Goal: Task Accomplishment & Management: Complete application form

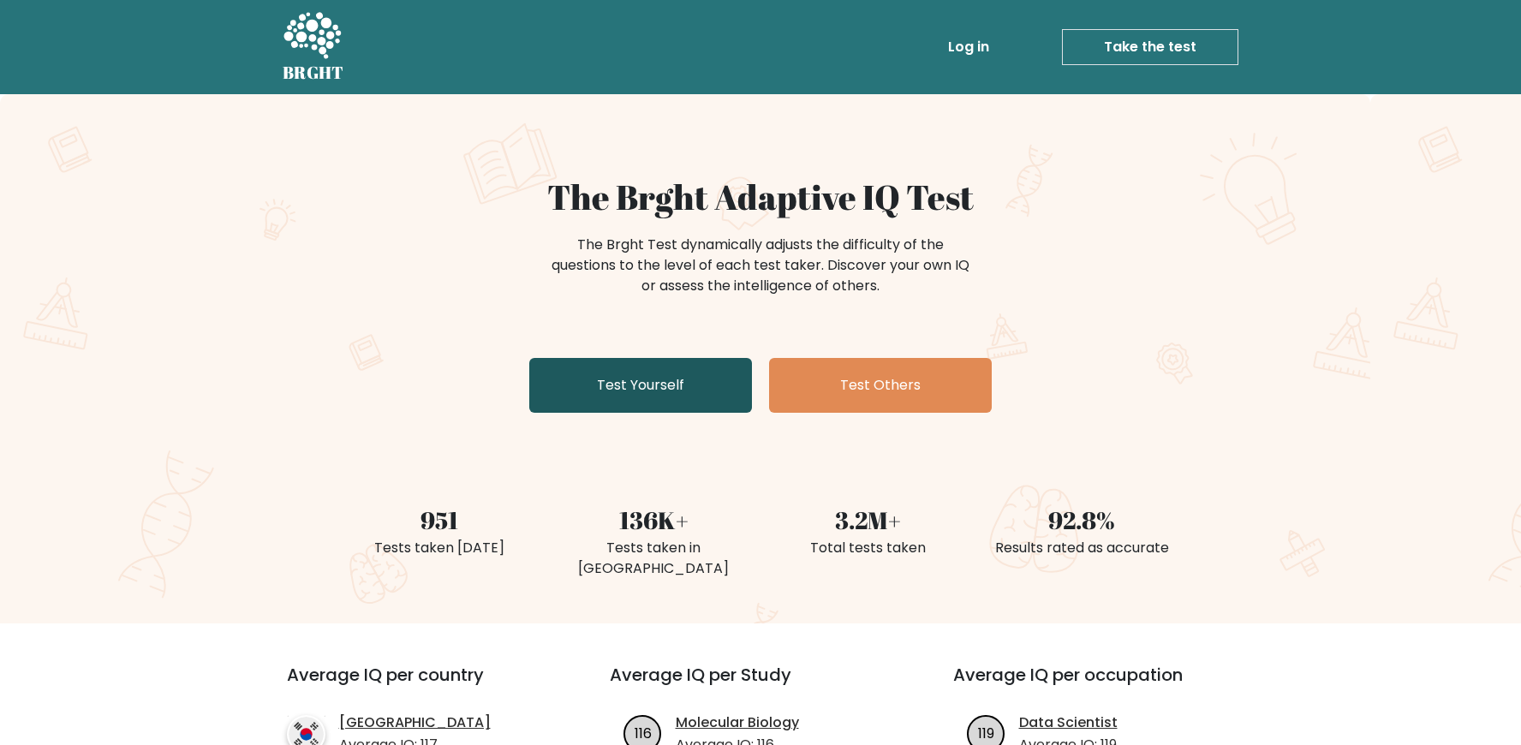
click at [724, 405] on link "Test Yourself" at bounding box center [640, 385] width 223 height 55
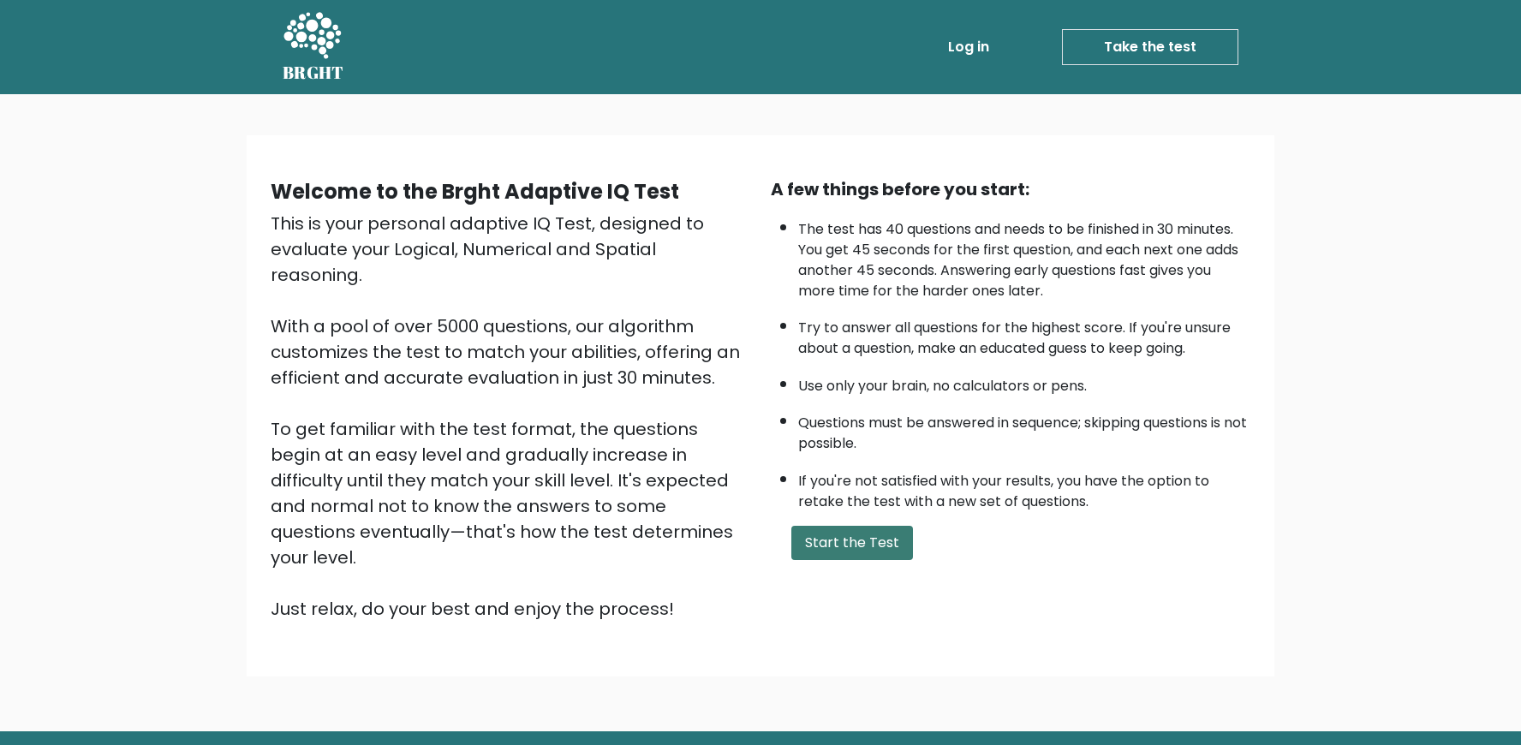
click at [847, 558] on button "Start the Test" at bounding box center [852, 543] width 122 height 34
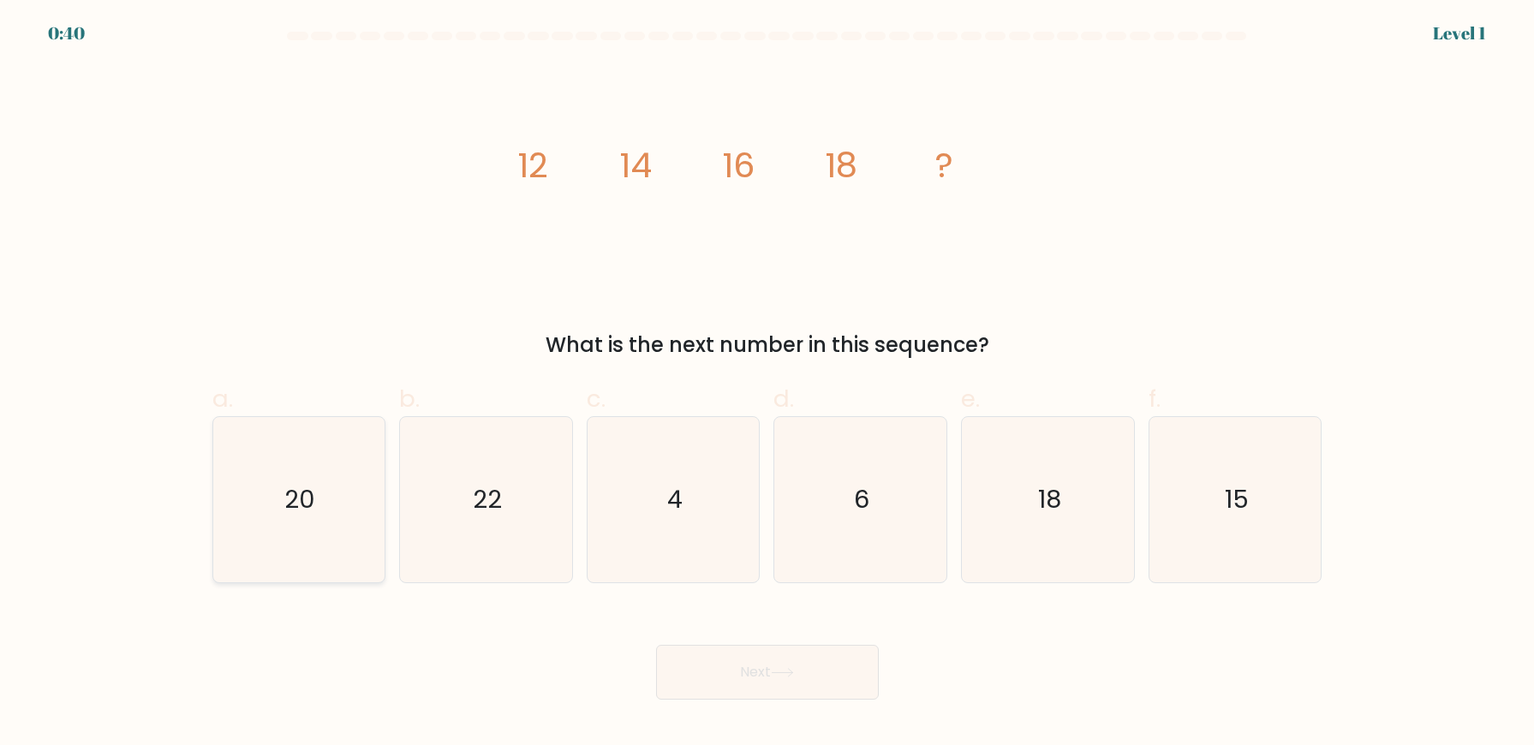
click at [342, 506] on icon "20" at bounding box center [298, 499] width 165 height 165
click at [767, 384] on input "a. 20" at bounding box center [767, 378] width 1 height 11
radio input "true"
click at [783, 683] on button "Next" at bounding box center [767, 672] width 223 height 55
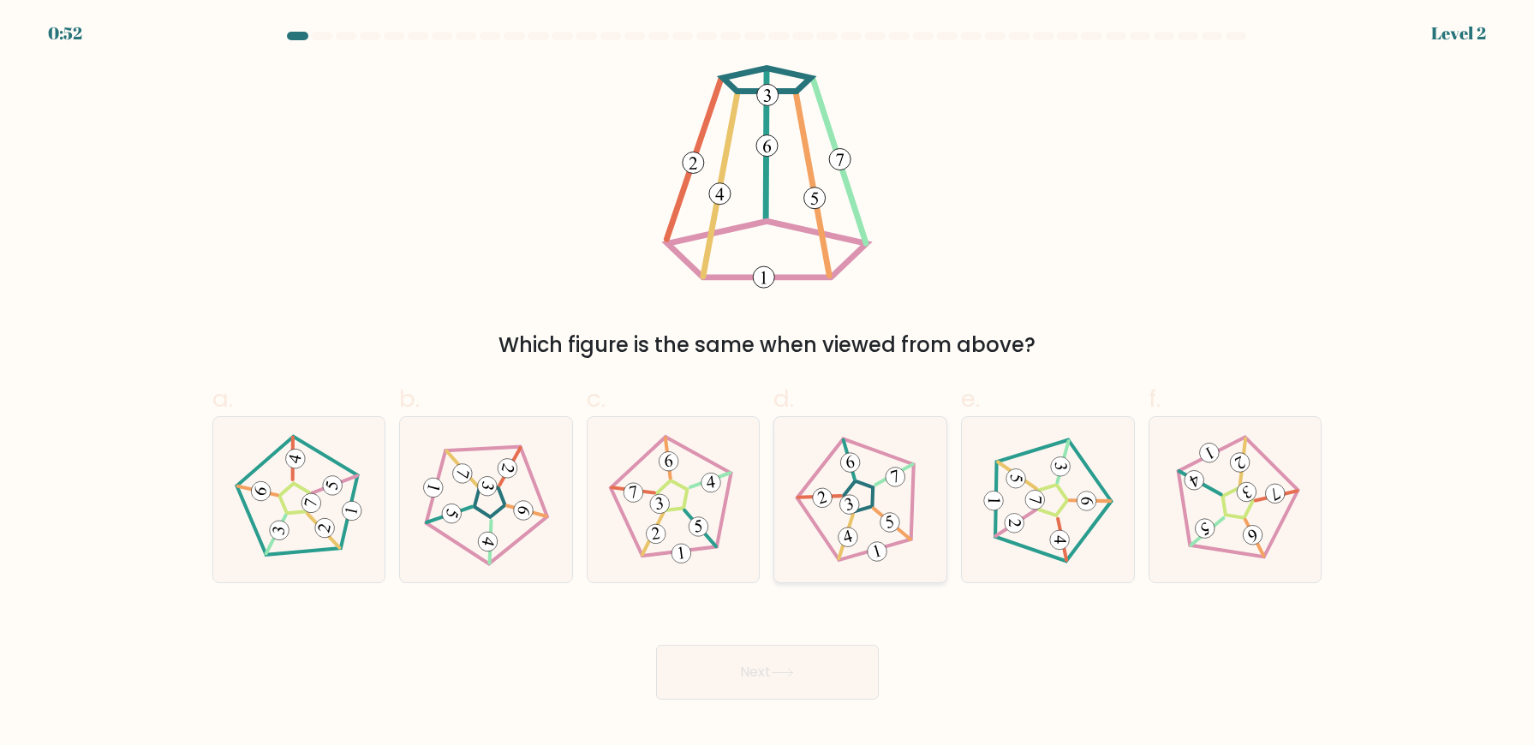
click at [869, 526] on icon at bounding box center [861, 500] width 132 height 132
click at [768, 384] on input "d." at bounding box center [767, 378] width 1 height 11
radio input "true"
click at [804, 676] on button "Next" at bounding box center [767, 672] width 223 height 55
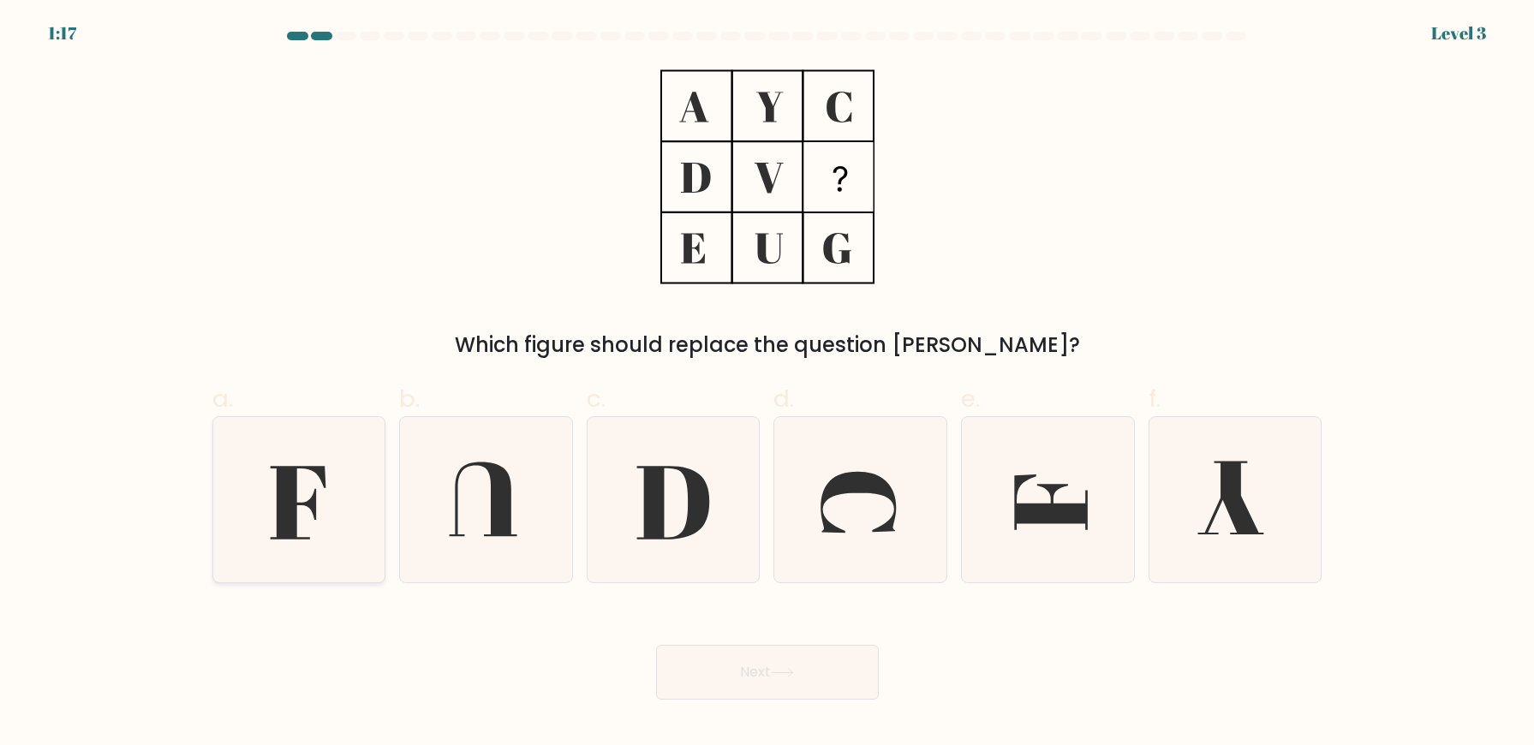
click at [317, 501] on icon at bounding box center [298, 499] width 165 height 165
click at [767, 384] on input "a." at bounding box center [767, 378] width 1 height 11
radio input "true"
click at [806, 681] on button "Next" at bounding box center [767, 672] width 223 height 55
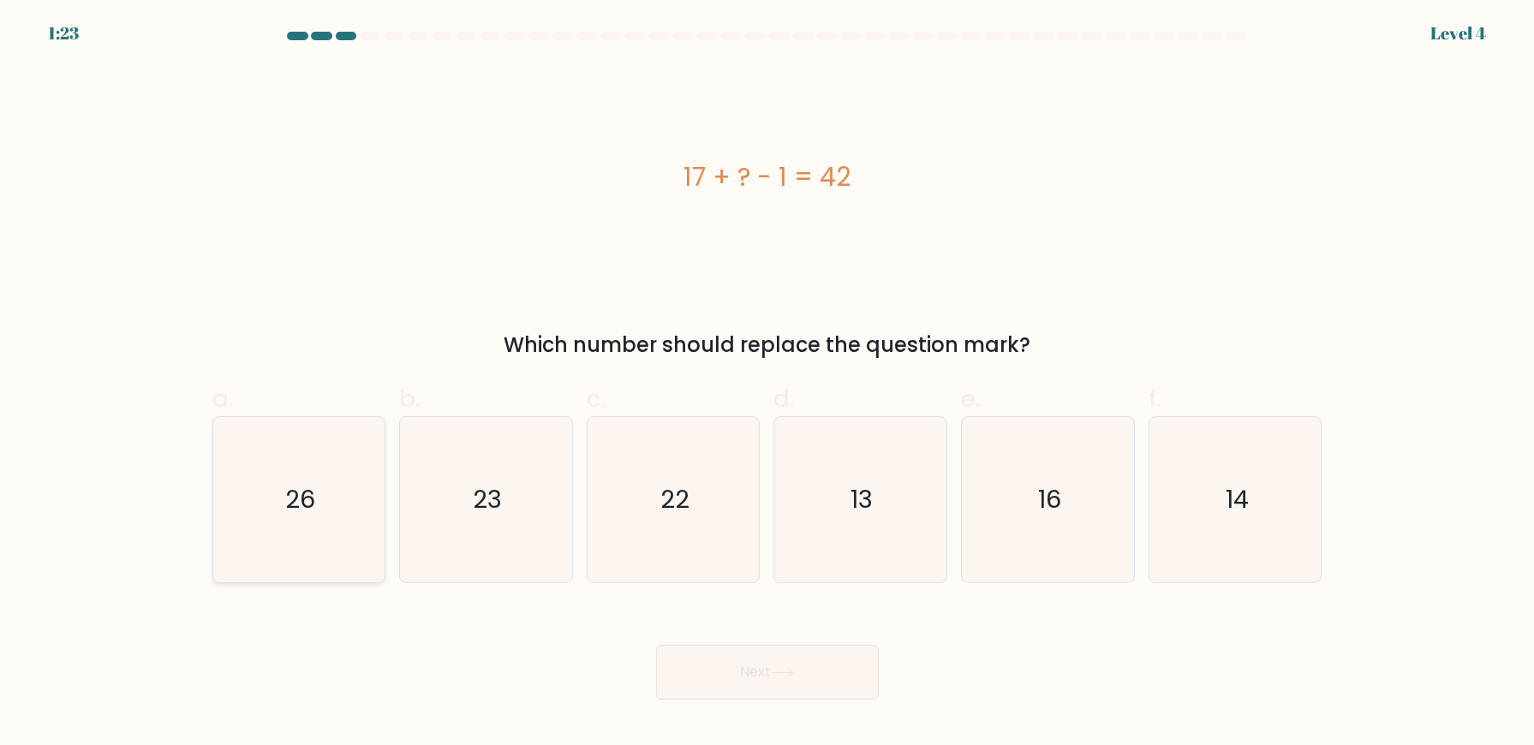
click at [262, 509] on icon "26" at bounding box center [298, 499] width 165 height 165
click at [767, 384] on input "a. 26" at bounding box center [767, 378] width 1 height 11
radio input "true"
click at [879, 672] on div "Next" at bounding box center [767, 652] width 1131 height 96
click at [854, 669] on button "Next" at bounding box center [767, 672] width 223 height 55
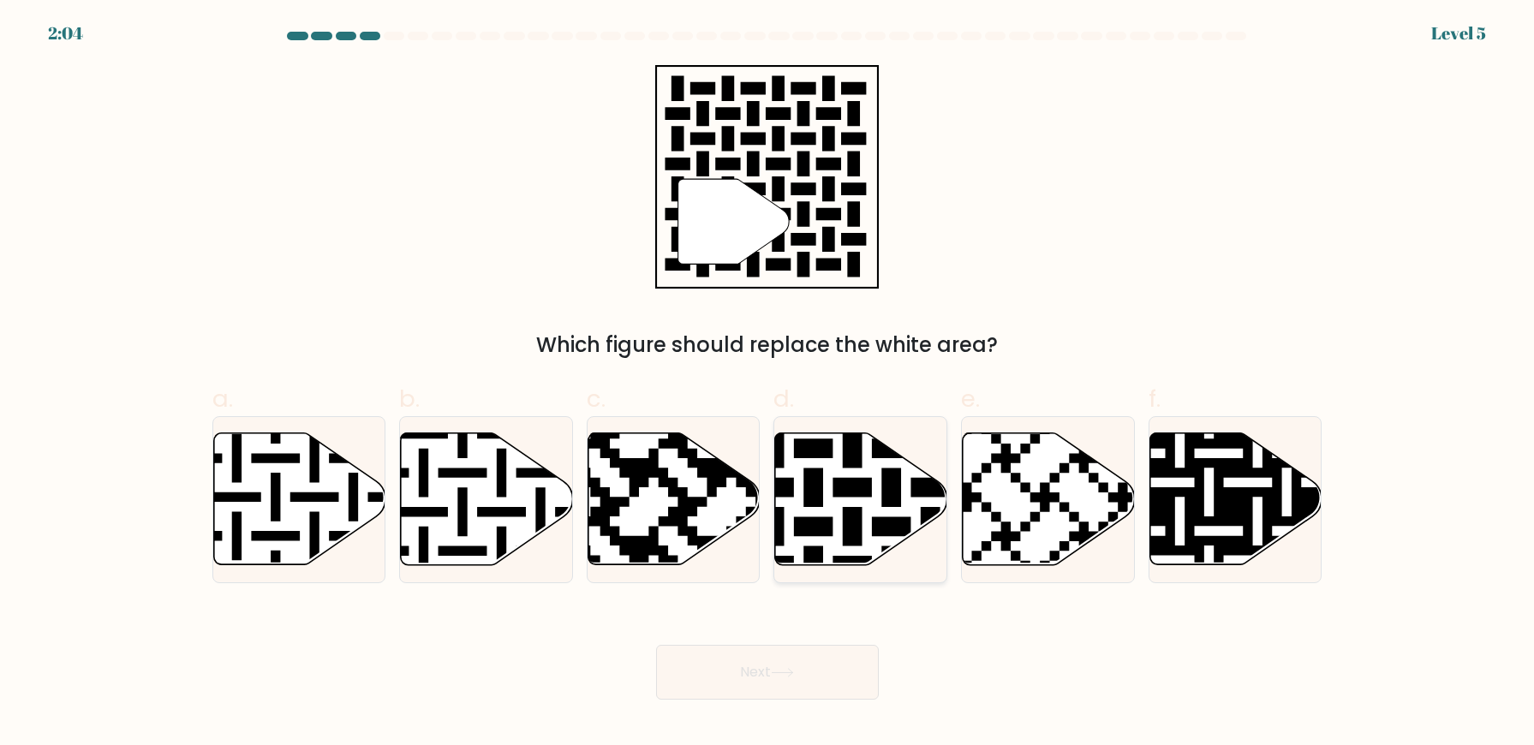
click at [822, 530] on icon at bounding box center [911, 429] width 312 height 312
click at [768, 384] on input "d." at bounding box center [767, 378] width 1 height 11
radio input "true"
click at [829, 678] on button "Next" at bounding box center [767, 672] width 223 height 55
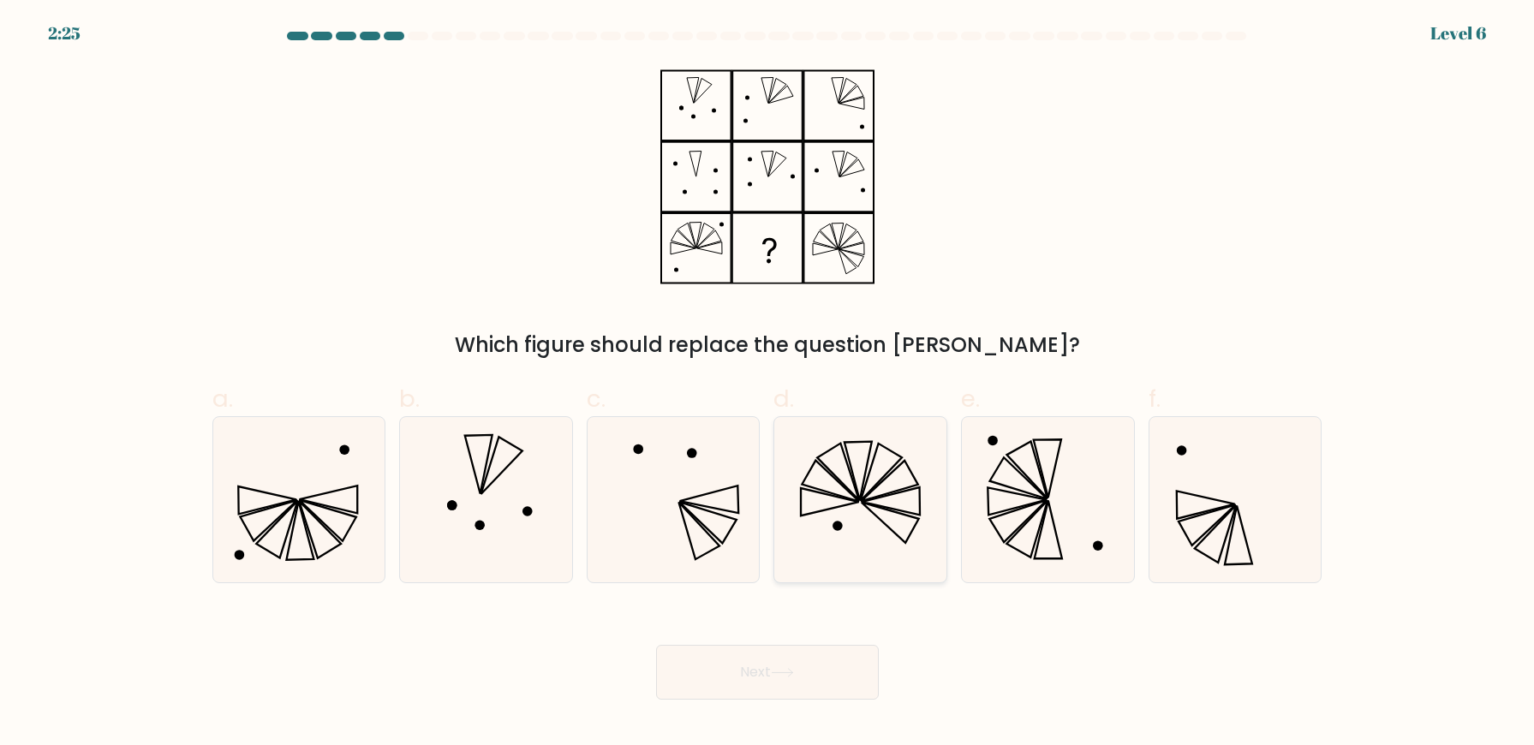
click at [841, 494] on icon at bounding box center [860, 499] width 165 height 165
click at [768, 384] on input "d." at bounding box center [767, 378] width 1 height 11
radio input "true"
click at [787, 688] on button "Next" at bounding box center [767, 672] width 223 height 55
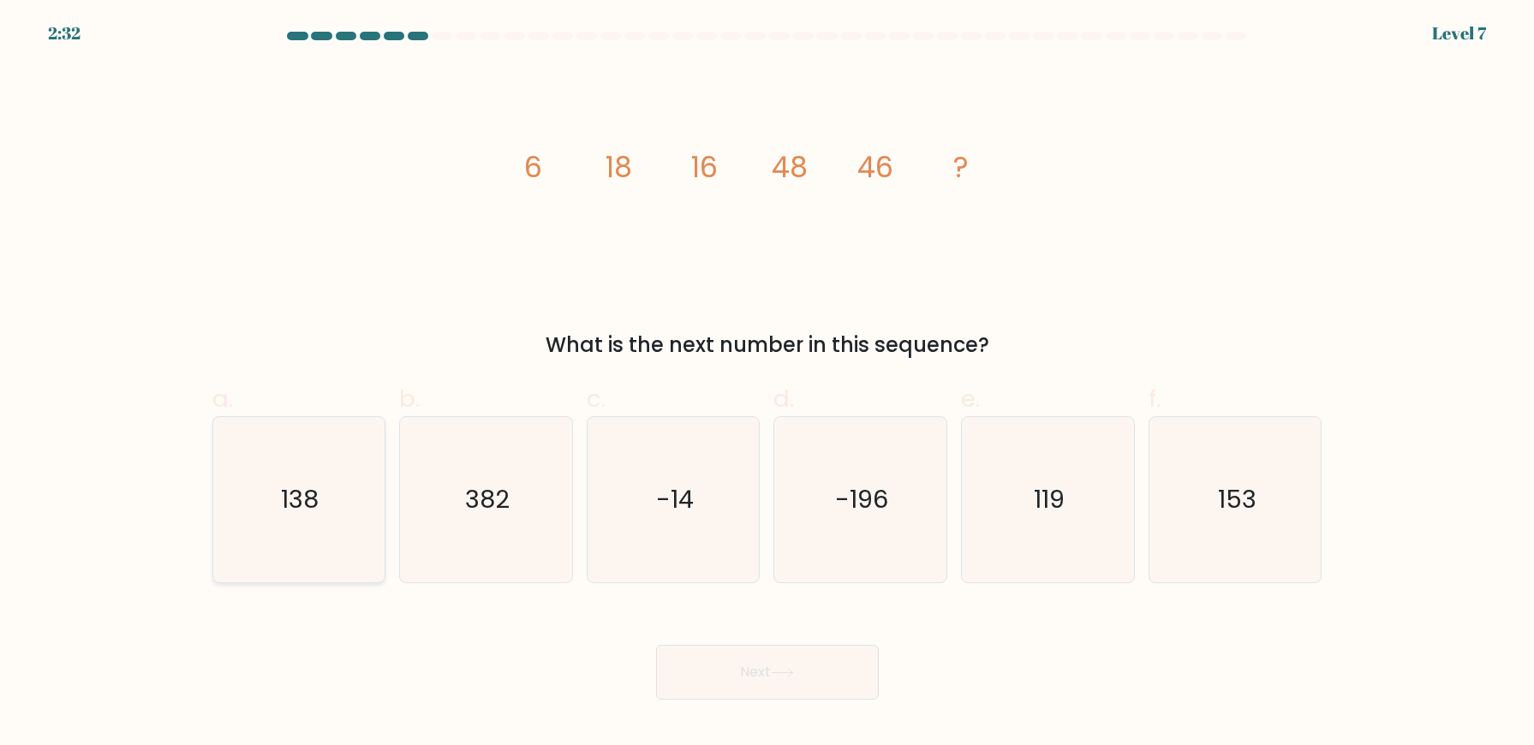
click at [306, 510] on text "138" at bounding box center [301, 500] width 38 height 34
click at [767, 384] on input "a. 138" at bounding box center [767, 378] width 1 height 11
radio input "true"
click at [819, 654] on button "Next" at bounding box center [767, 672] width 223 height 55
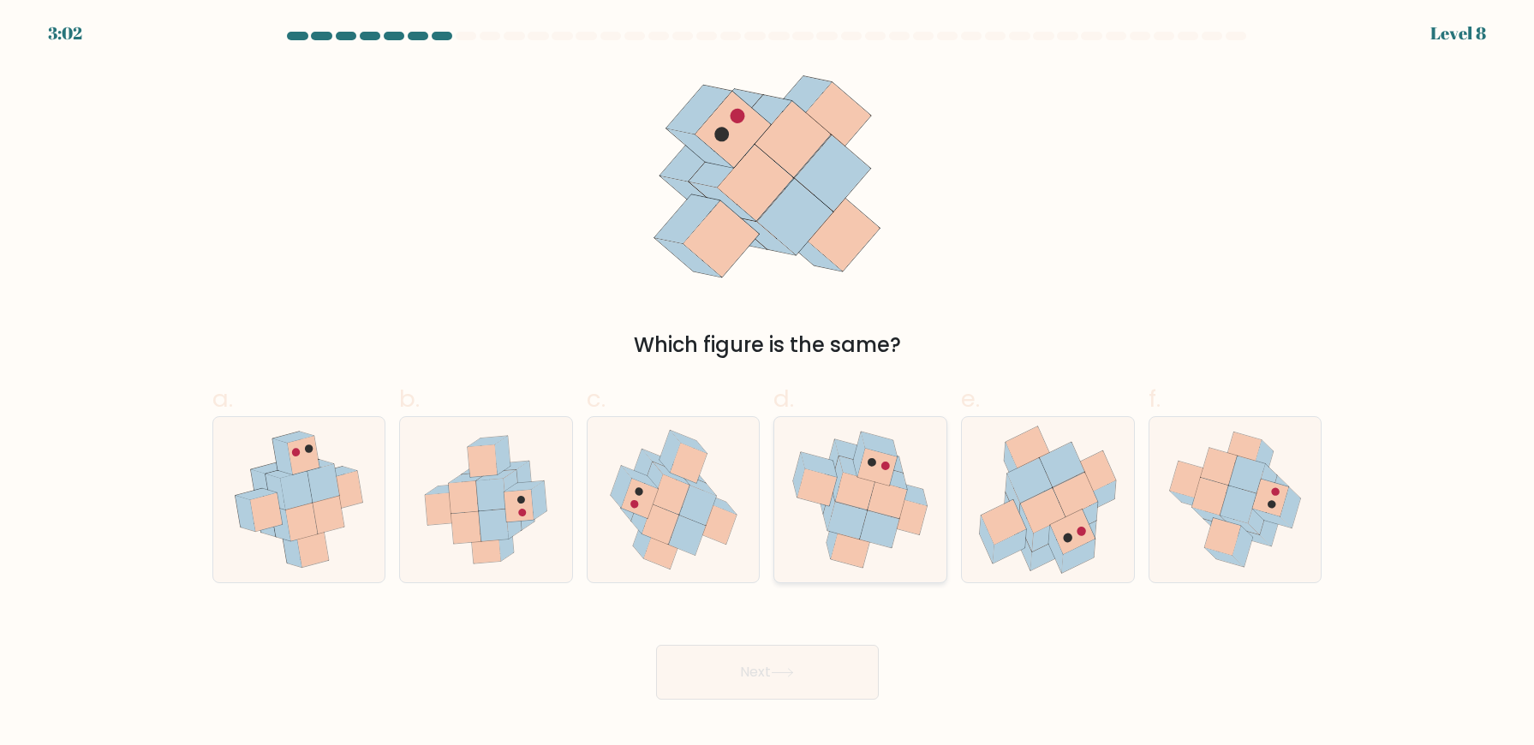
click at [905, 531] on icon at bounding box center [908, 517] width 40 height 38
click at [768, 384] on input "d." at bounding box center [767, 378] width 1 height 11
radio input "true"
drag, startPoint x: 843, startPoint y: 673, endPoint x: 797, endPoint y: 655, distance: 49.6
click at [843, 673] on button "Next" at bounding box center [767, 672] width 223 height 55
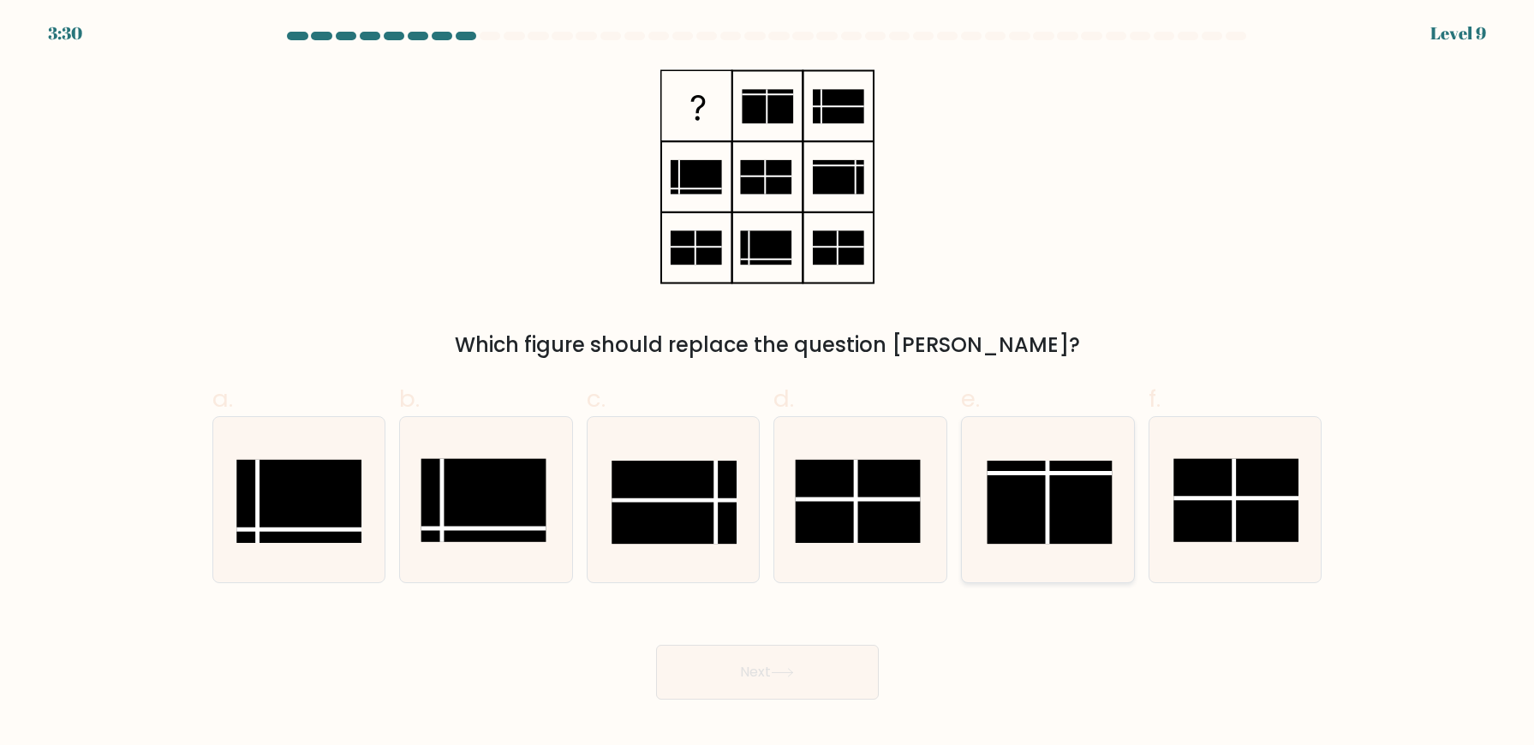
click at [1053, 516] on rect at bounding box center [1049, 502] width 125 height 83
click at [768, 384] on input "e." at bounding box center [767, 378] width 1 height 11
radio input "true"
click at [851, 680] on button "Next" at bounding box center [767, 672] width 223 height 55
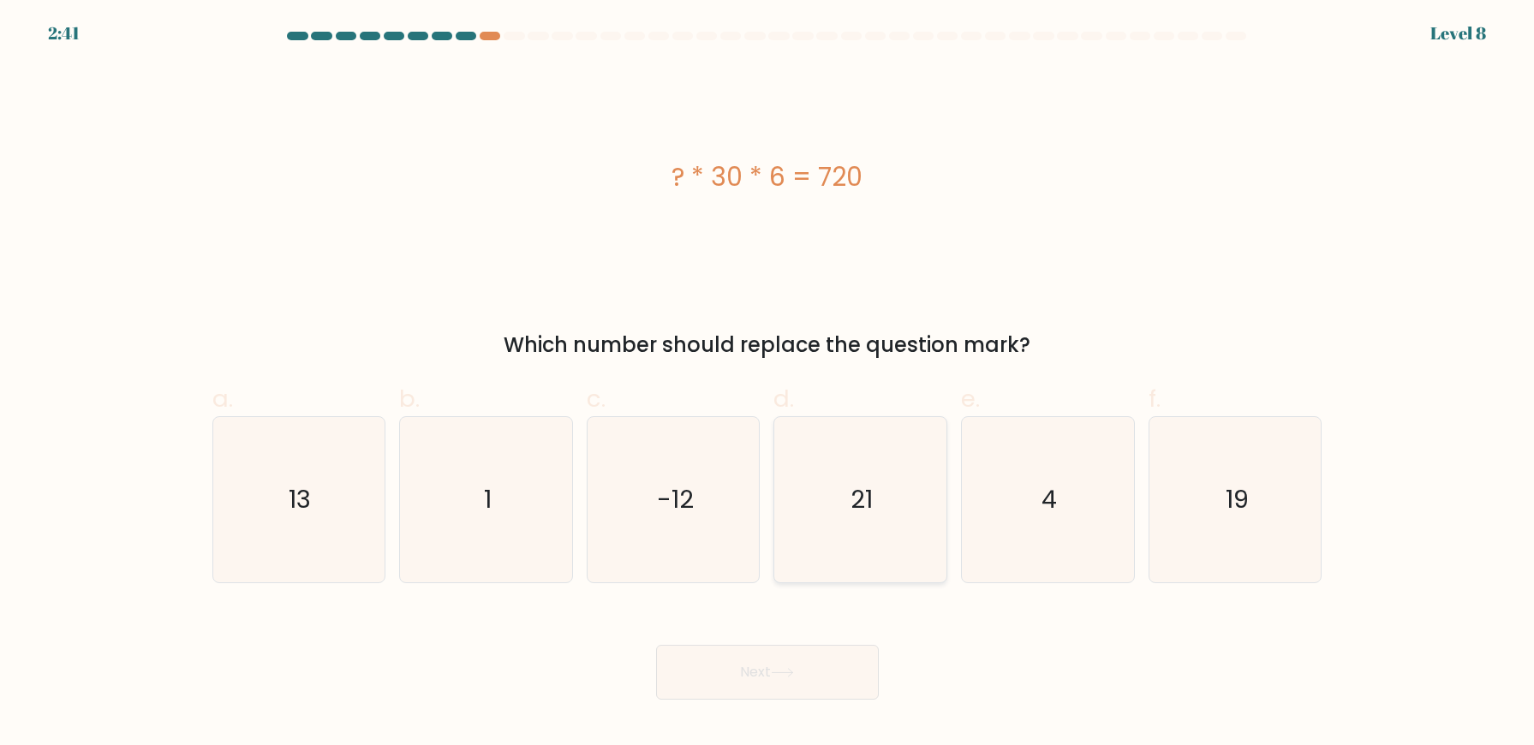
click at [814, 520] on icon "21" at bounding box center [860, 499] width 165 height 165
click at [768, 384] on input "d. 21" at bounding box center [767, 378] width 1 height 11
radio input "true"
click at [716, 679] on button "Next" at bounding box center [767, 672] width 223 height 55
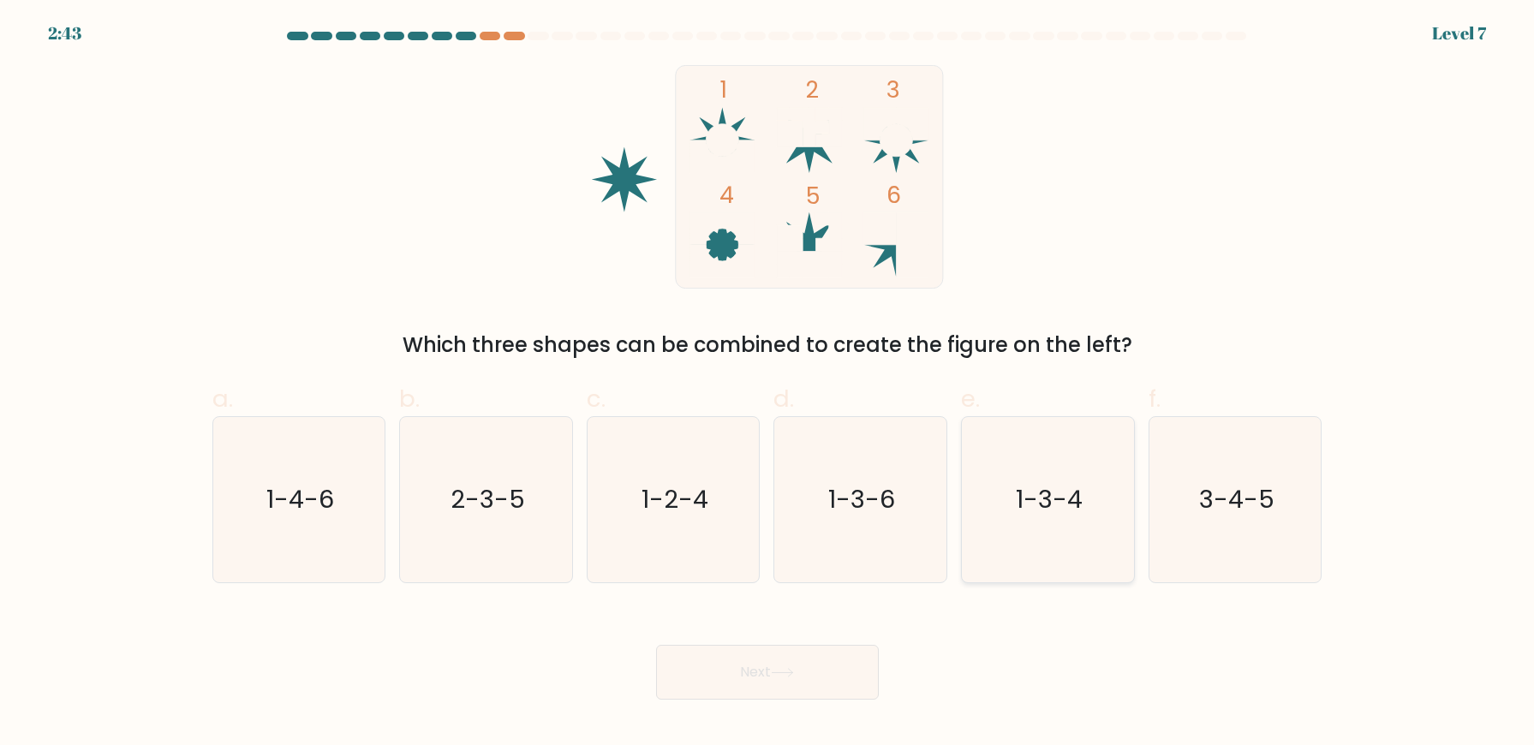
click at [1085, 543] on icon "1-3-4" at bounding box center [1047, 499] width 165 height 165
click at [768, 384] on input "e. 1-3-4" at bounding box center [767, 378] width 1 height 11
radio input "true"
click at [826, 665] on button "Next" at bounding box center [767, 672] width 223 height 55
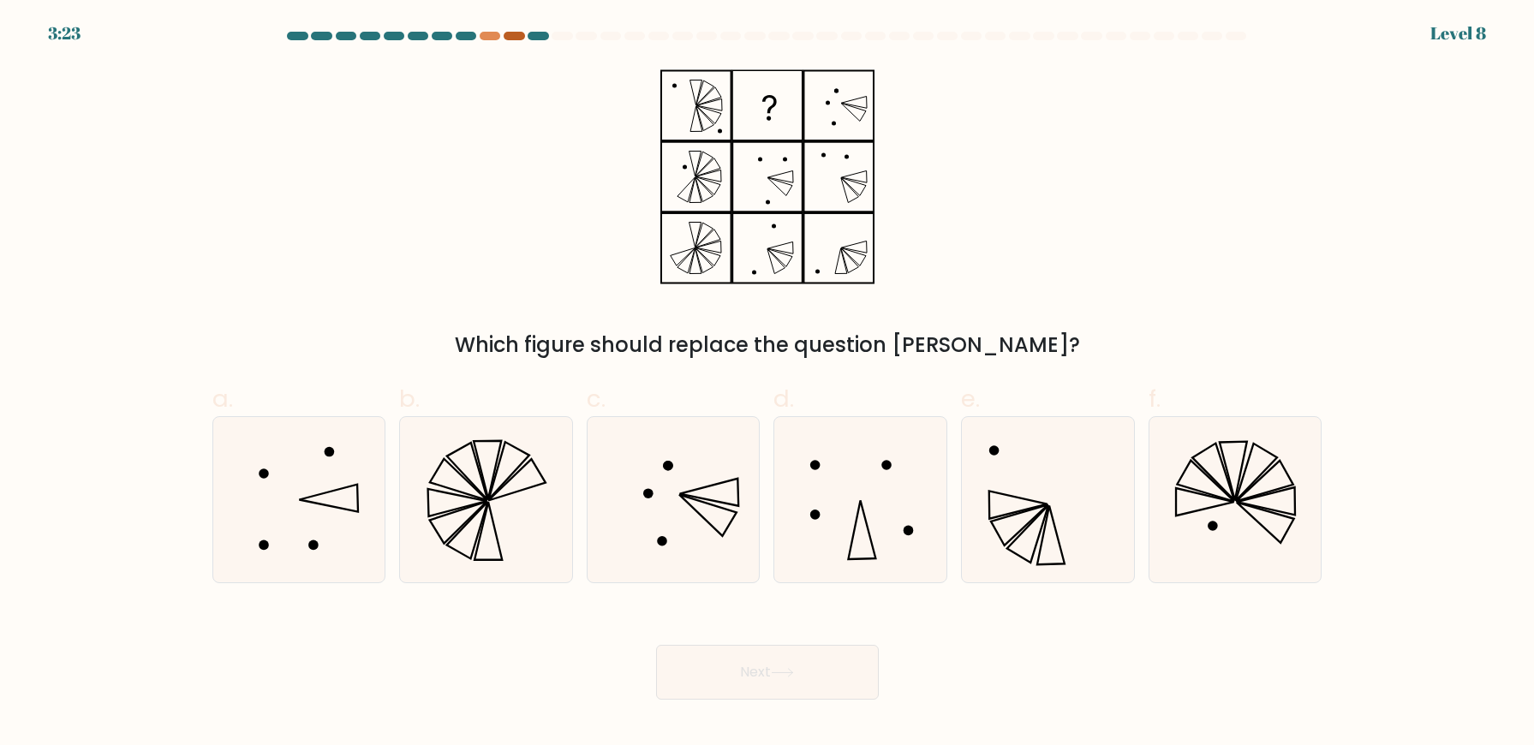
click at [511, 36] on div at bounding box center [514, 36] width 21 height 9
click at [490, 37] on div at bounding box center [490, 36] width 21 height 9
click at [511, 37] on div at bounding box center [514, 36] width 21 height 9
click at [493, 36] on div at bounding box center [490, 36] width 21 height 9
click at [340, 530] on icon at bounding box center [298, 499] width 165 height 165
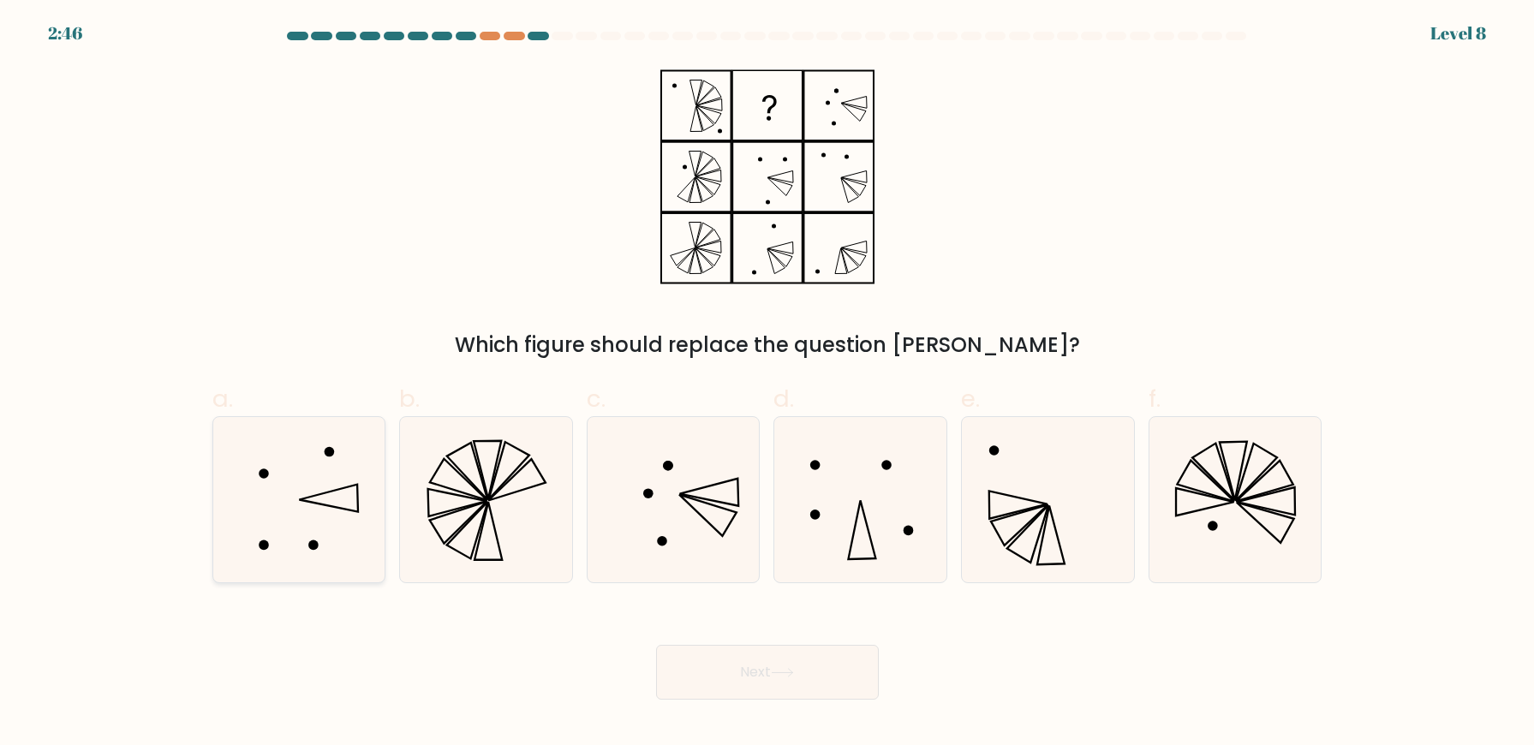
click at [767, 384] on input "a." at bounding box center [767, 378] width 1 height 11
radio input "true"
click at [827, 690] on button "Next" at bounding box center [767, 672] width 223 height 55
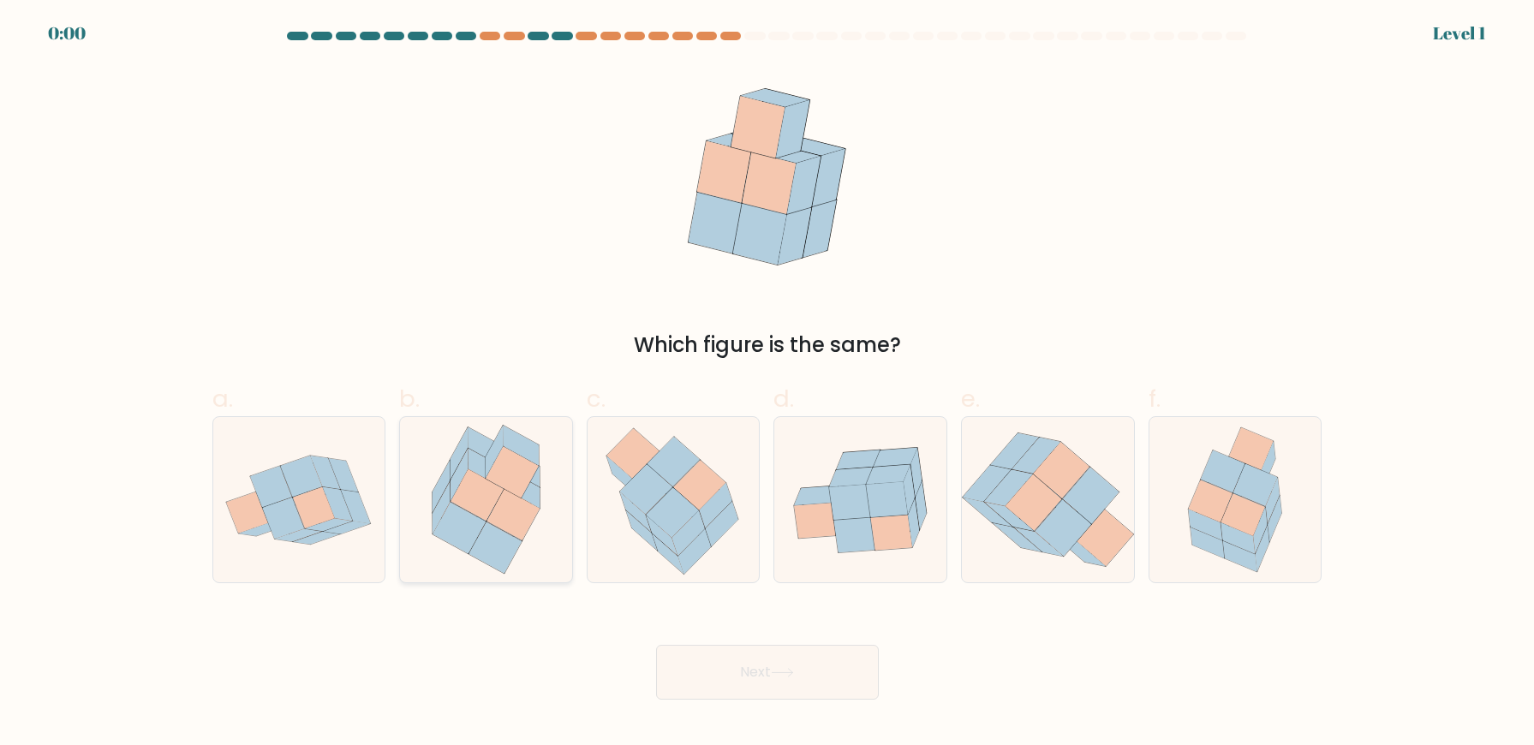
click at [470, 492] on icon at bounding box center [477, 495] width 53 height 51
click at [767, 384] on input "b." at bounding box center [767, 378] width 1 height 11
radio input "true"
click at [786, 678] on button "Next" at bounding box center [767, 672] width 223 height 55
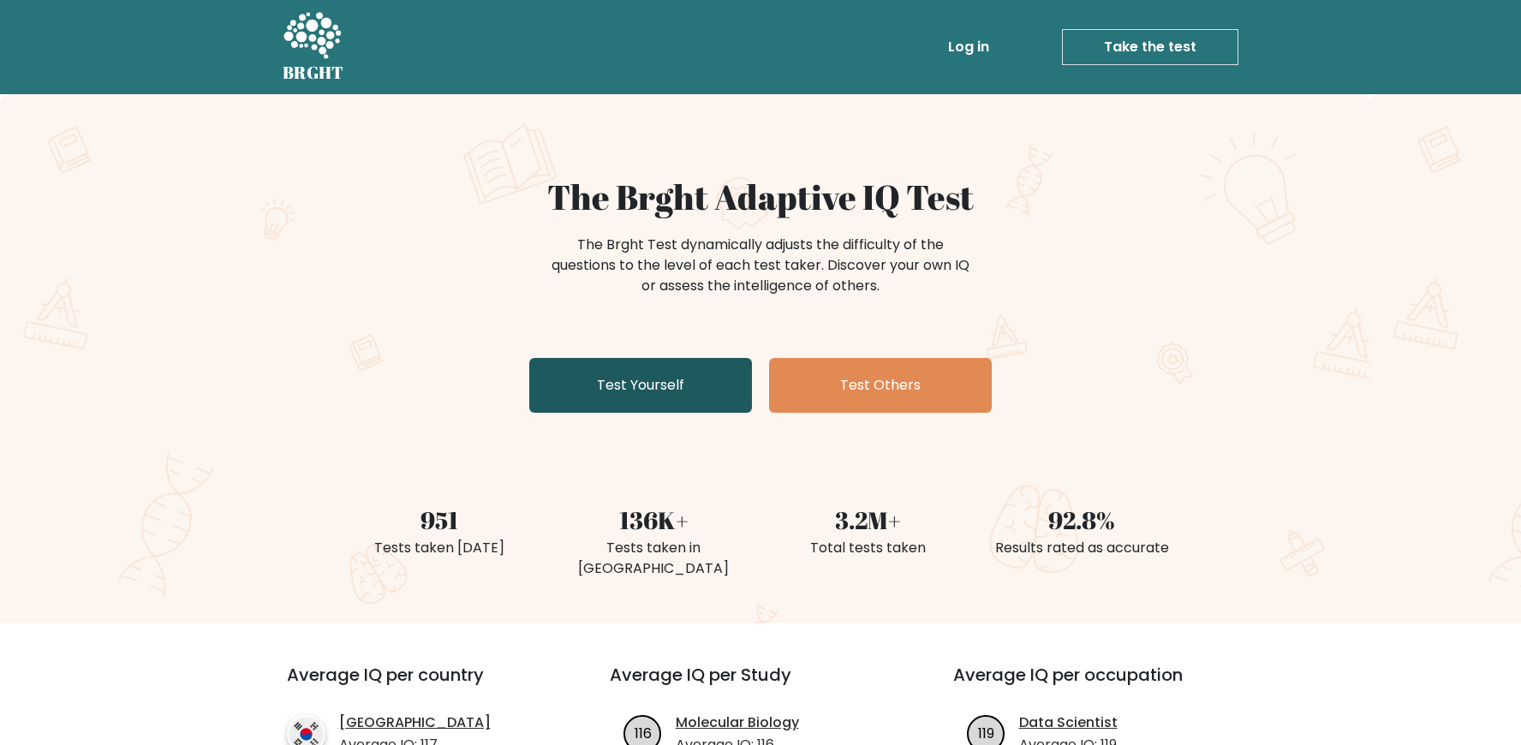
click at [604, 386] on link "Test Yourself" at bounding box center [640, 385] width 223 height 55
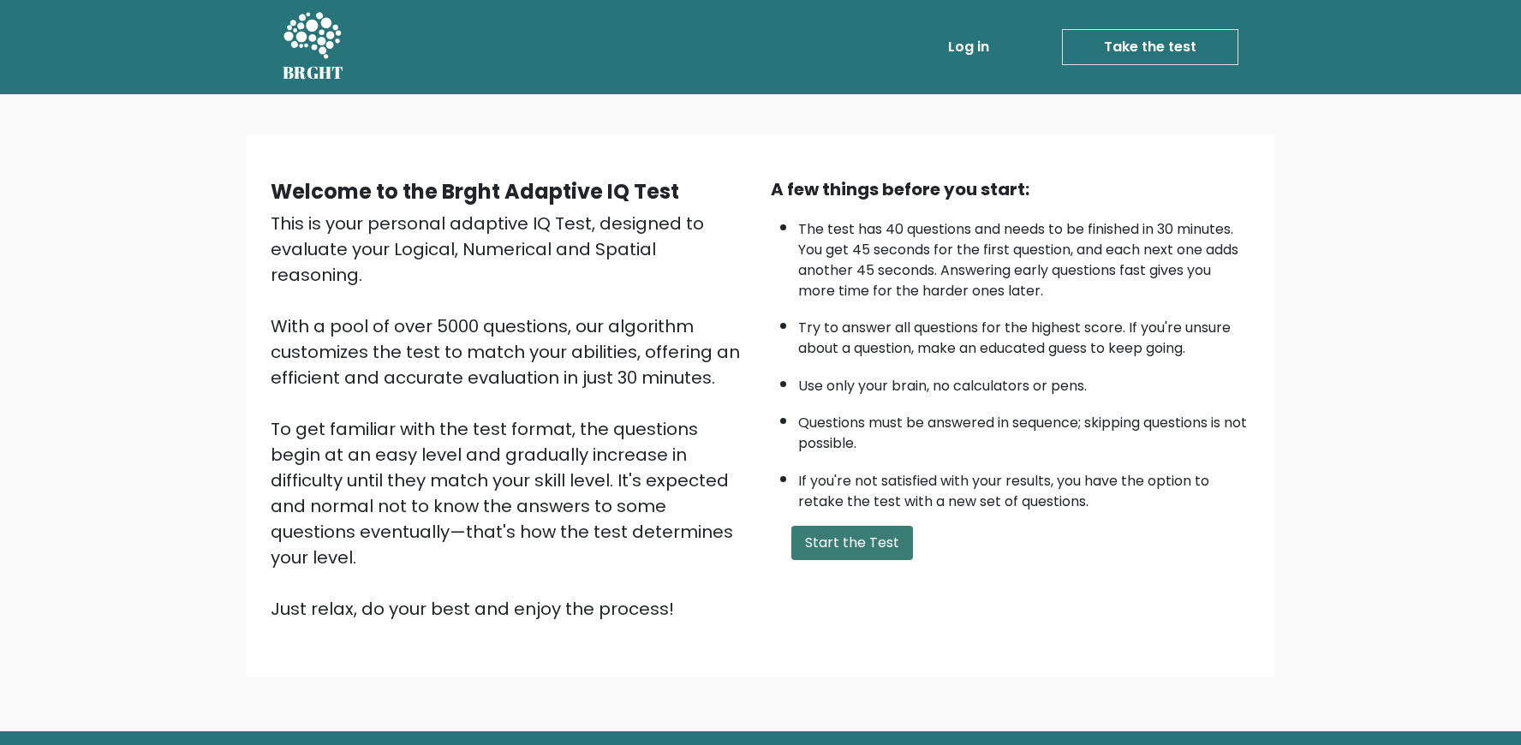
click at [848, 560] on button "Start the Test" at bounding box center [852, 543] width 122 height 34
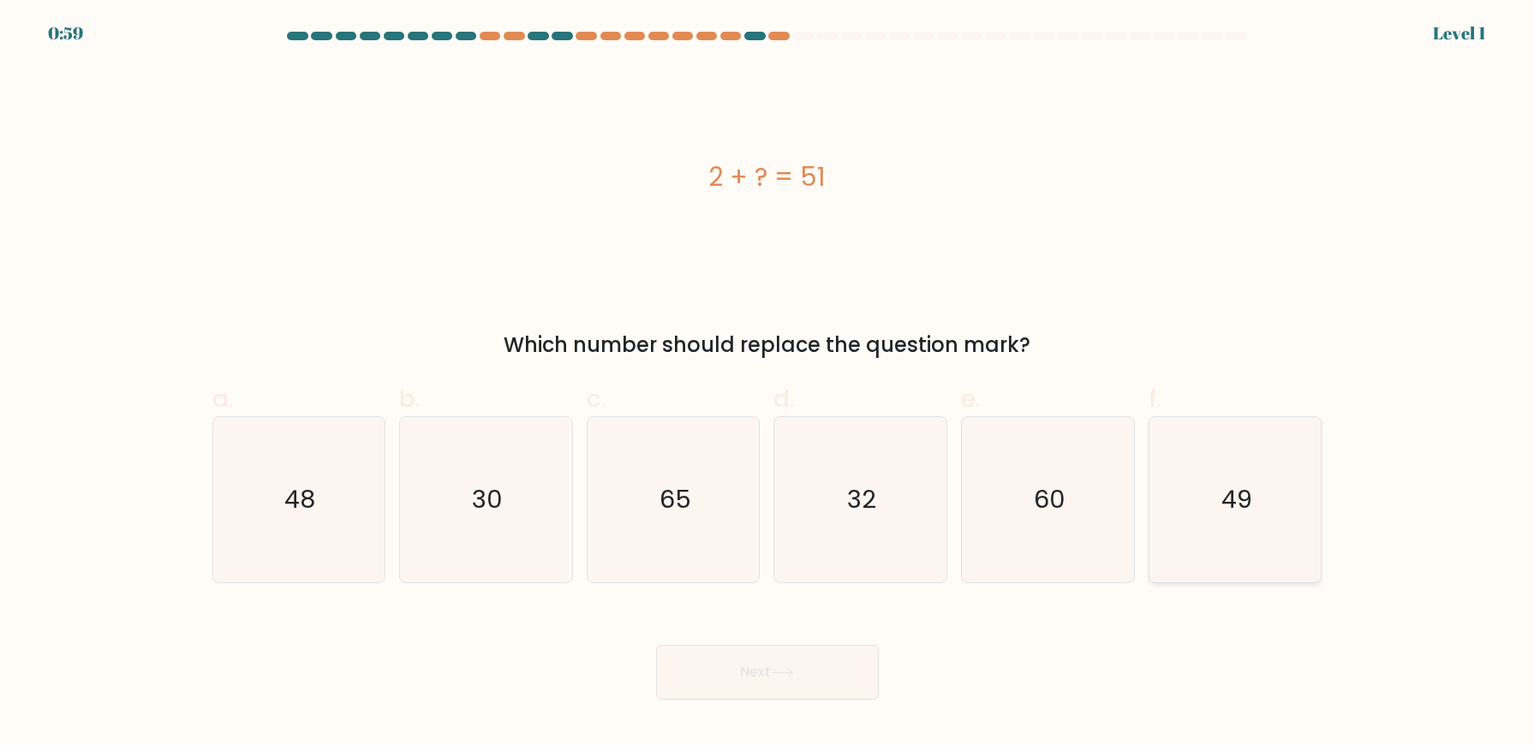
drag, startPoint x: 1289, startPoint y: 487, endPoint x: 1296, endPoint y: 476, distance: 13.1
click at [1290, 487] on icon "49" at bounding box center [1235, 499] width 165 height 165
click at [768, 384] on input "f. 49" at bounding box center [767, 378] width 1 height 11
radio input "true"
click at [719, 667] on button "Next" at bounding box center [767, 672] width 223 height 55
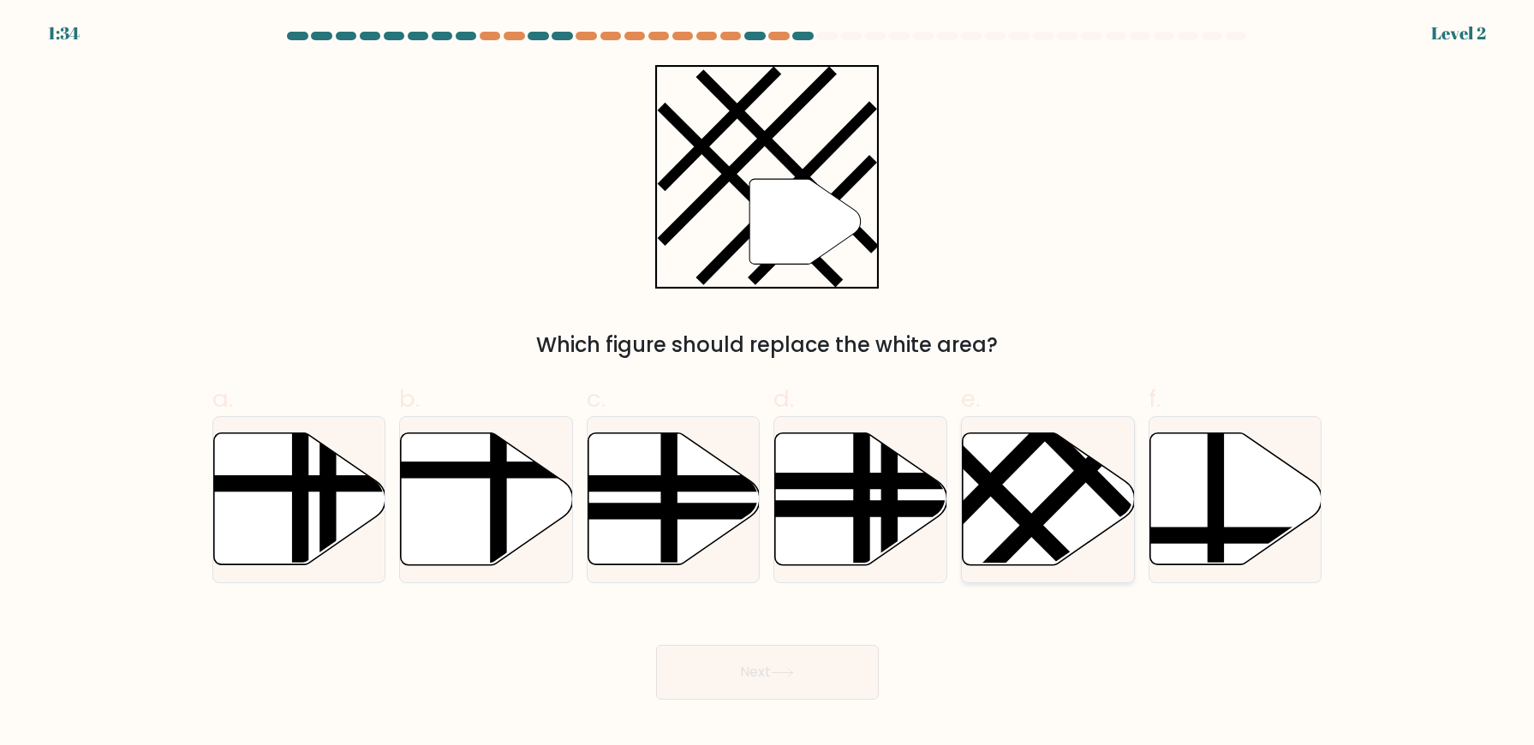
click at [1057, 527] on icon at bounding box center [1049, 499] width 172 height 132
click at [768, 384] on input "e." at bounding box center [767, 378] width 1 height 11
radio input "true"
drag, startPoint x: 753, startPoint y: 668, endPoint x: 758, endPoint y: 565, distance: 102.9
click at [753, 666] on button "Next" at bounding box center [767, 672] width 223 height 55
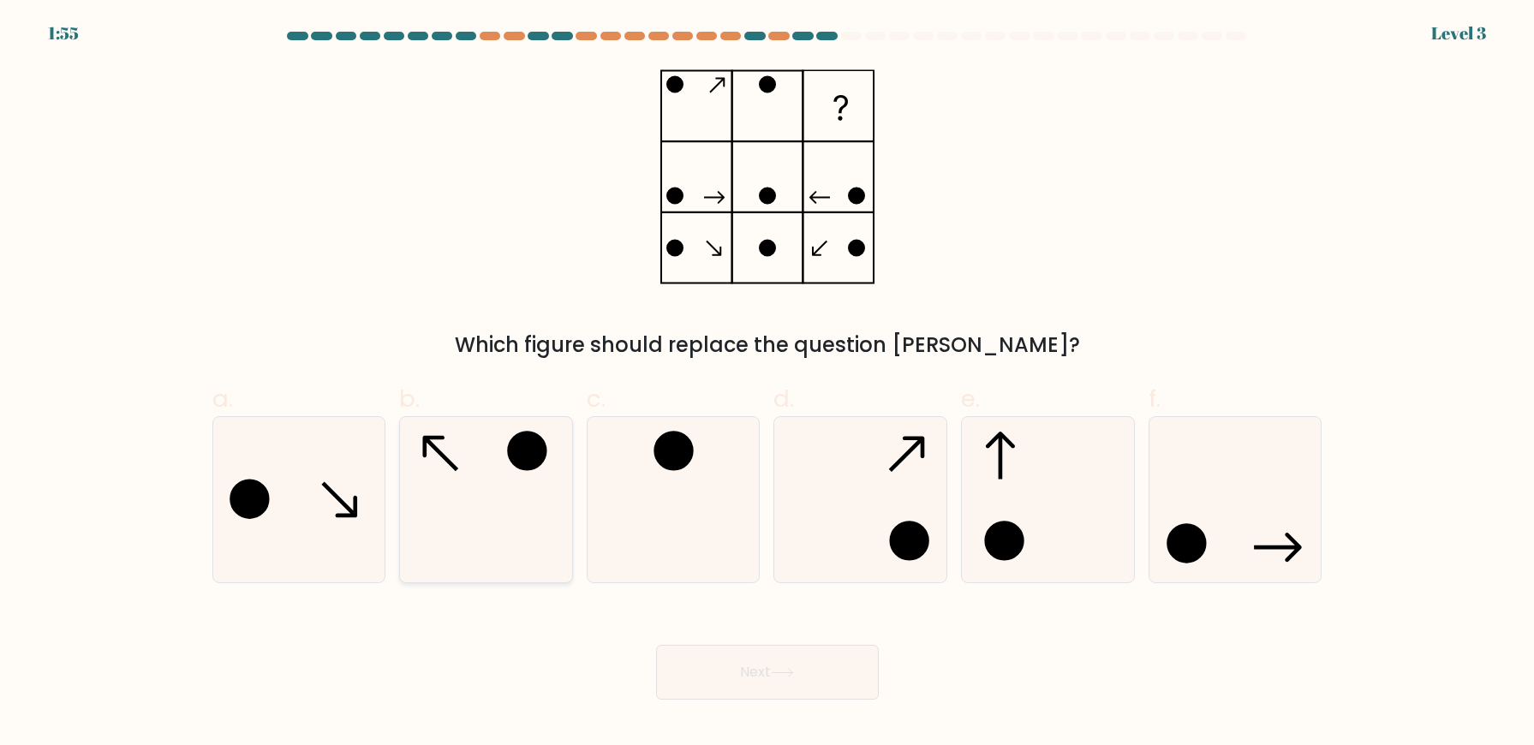
click at [458, 488] on icon at bounding box center [485, 499] width 165 height 165
click at [767, 384] on input "b." at bounding box center [767, 378] width 1 height 11
radio input "true"
click at [771, 665] on button "Next" at bounding box center [767, 672] width 223 height 55
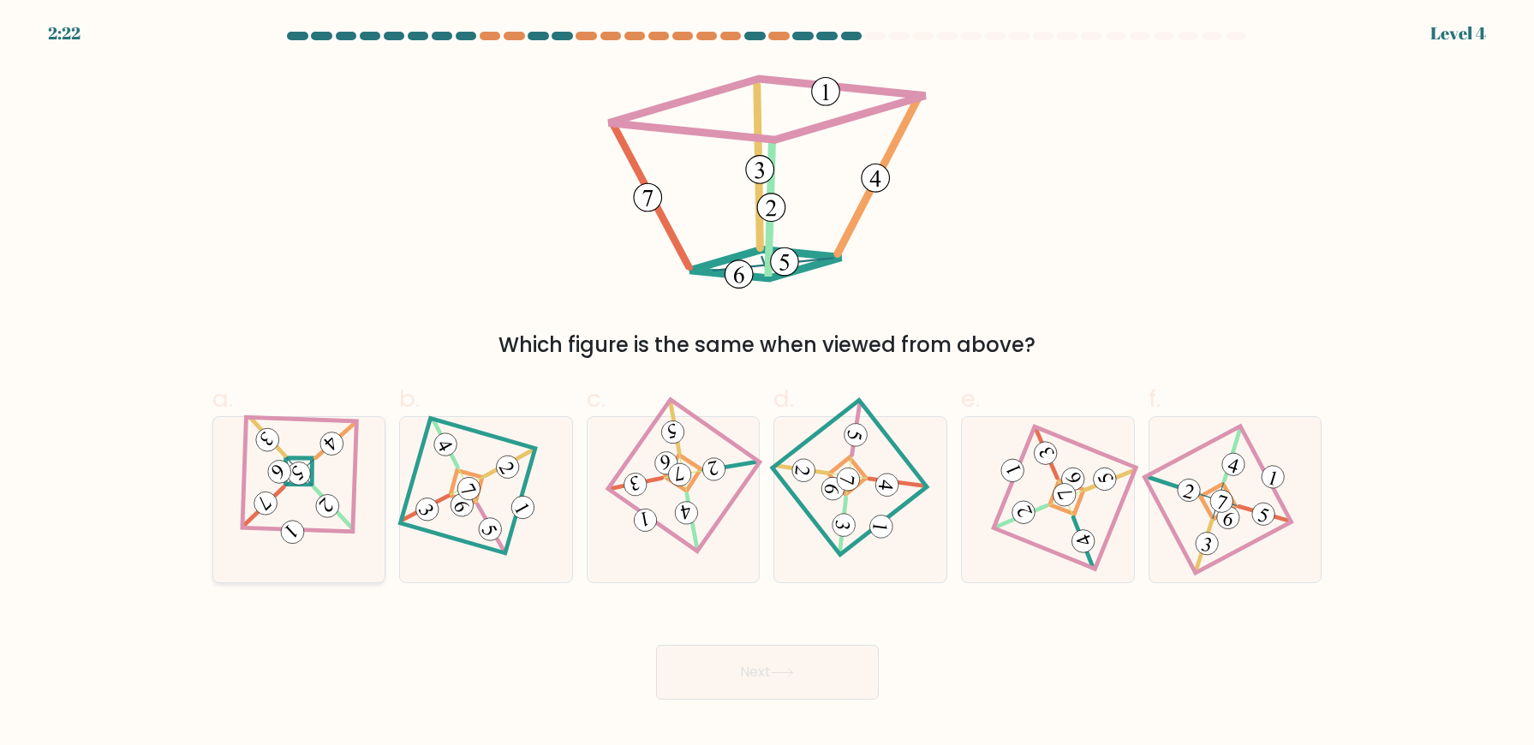
click at [341, 556] on icon at bounding box center [299, 500] width 115 height 132
click at [767, 384] on input "a." at bounding box center [767, 378] width 1 height 11
radio input "true"
click at [793, 676] on icon at bounding box center [782, 672] width 23 height 9
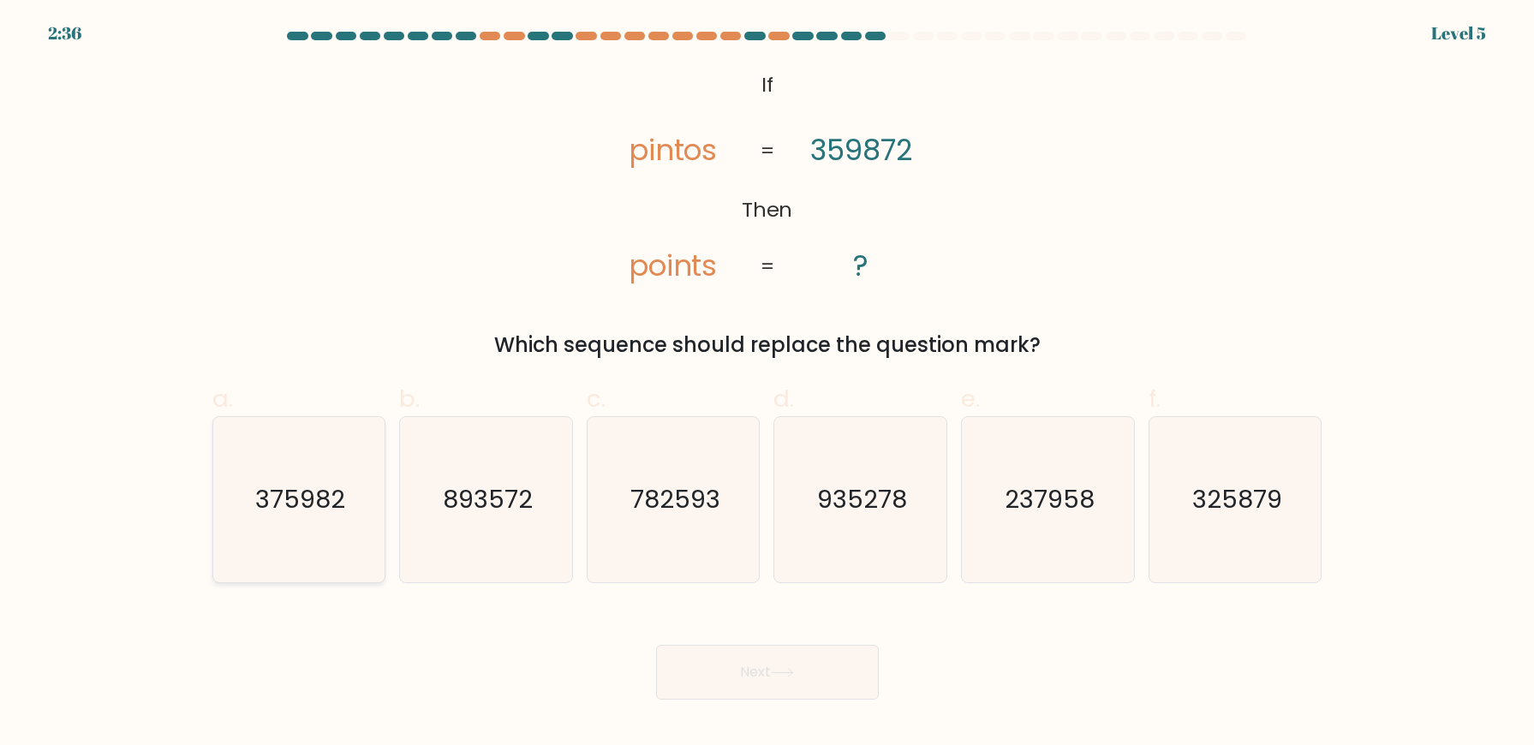
click at [312, 545] on icon "375982" at bounding box center [298, 499] width 165 height 165
click at [767, 384] on input "a. 375982" at bounding box center [767, 378] width 1 height 11
radio input "true"
click at [696, 660] on button "Next" at bounding box center [767, 672] width 223 height 55
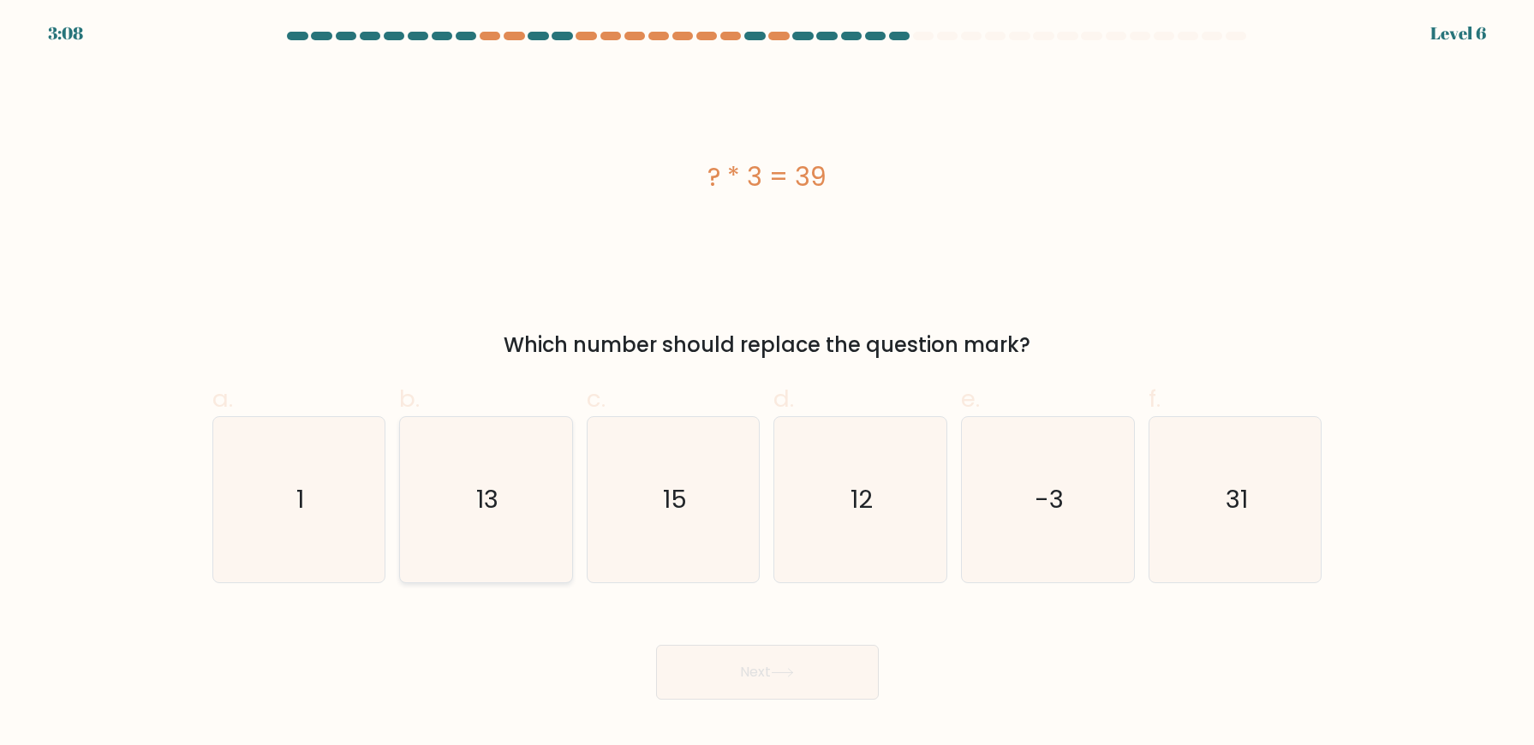
click at [486, 461] on icon "13" at bounding box center [485, 499] width 165 height 165
click at [767, 384] on input "b. 13" at bounding box center [767, 378] width 1 height 11
radio input "true"
click at [829, 682] on button "Next" at bounding box center [767, 672] width 223 height 55
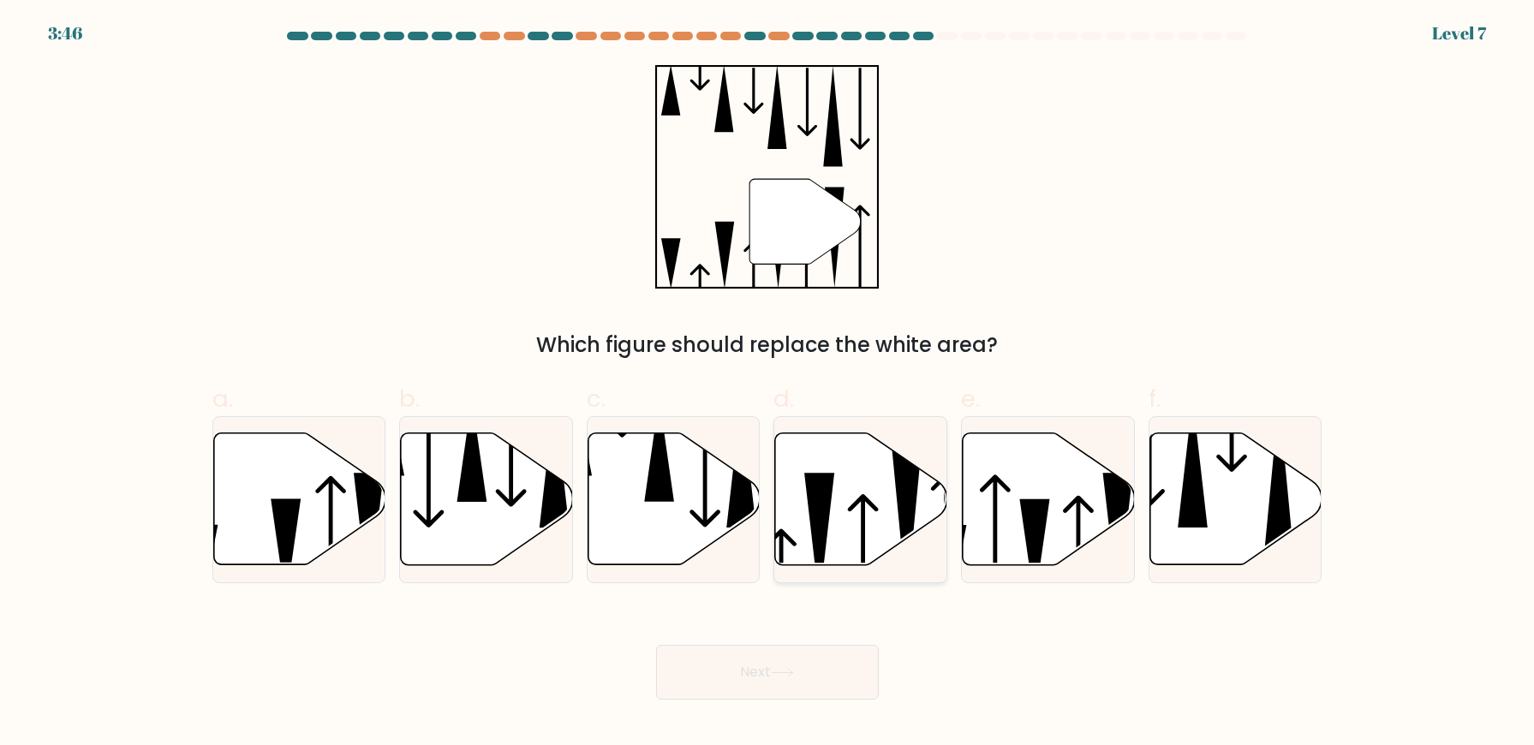
click at [803, 540] on icon at bounding box center [861, 499] width 172 height 132
click at [768, 384] on input "d." at bounding box center [767, 378] width 1 height 11
radio input "true"
click at [793, 666] on button "Next" at bounding box center [767, 672] width 223 height 55
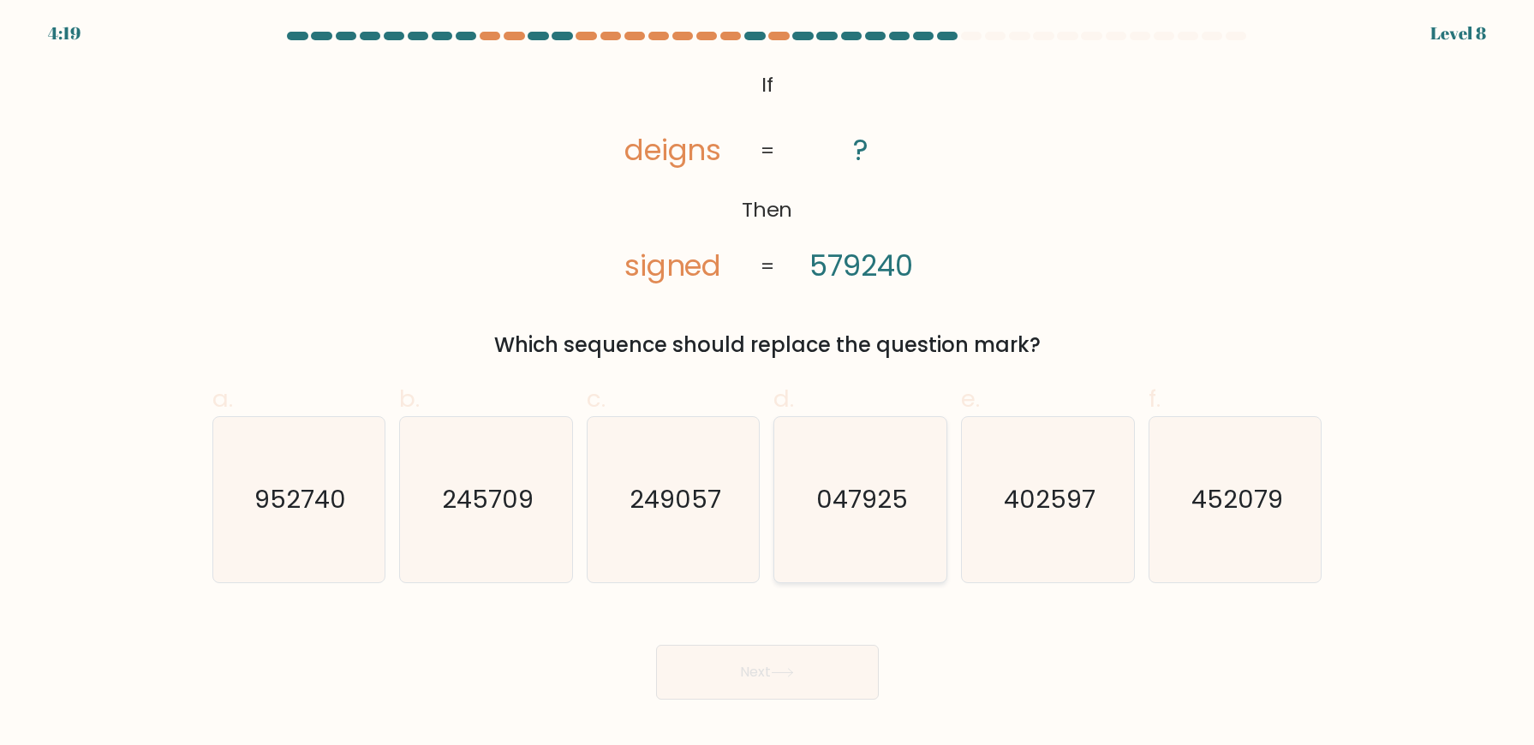
click at [889, 445] on icon "047925" at bounding box center [860, 499] width 165 height 165
click at [768, 384] on input "d. 047925" at bounding box center [767, 378] width 1 height 11
radio input "true"
click at [817, 675] on button "Next" at bounding box center [767, 672] width 223 height 55
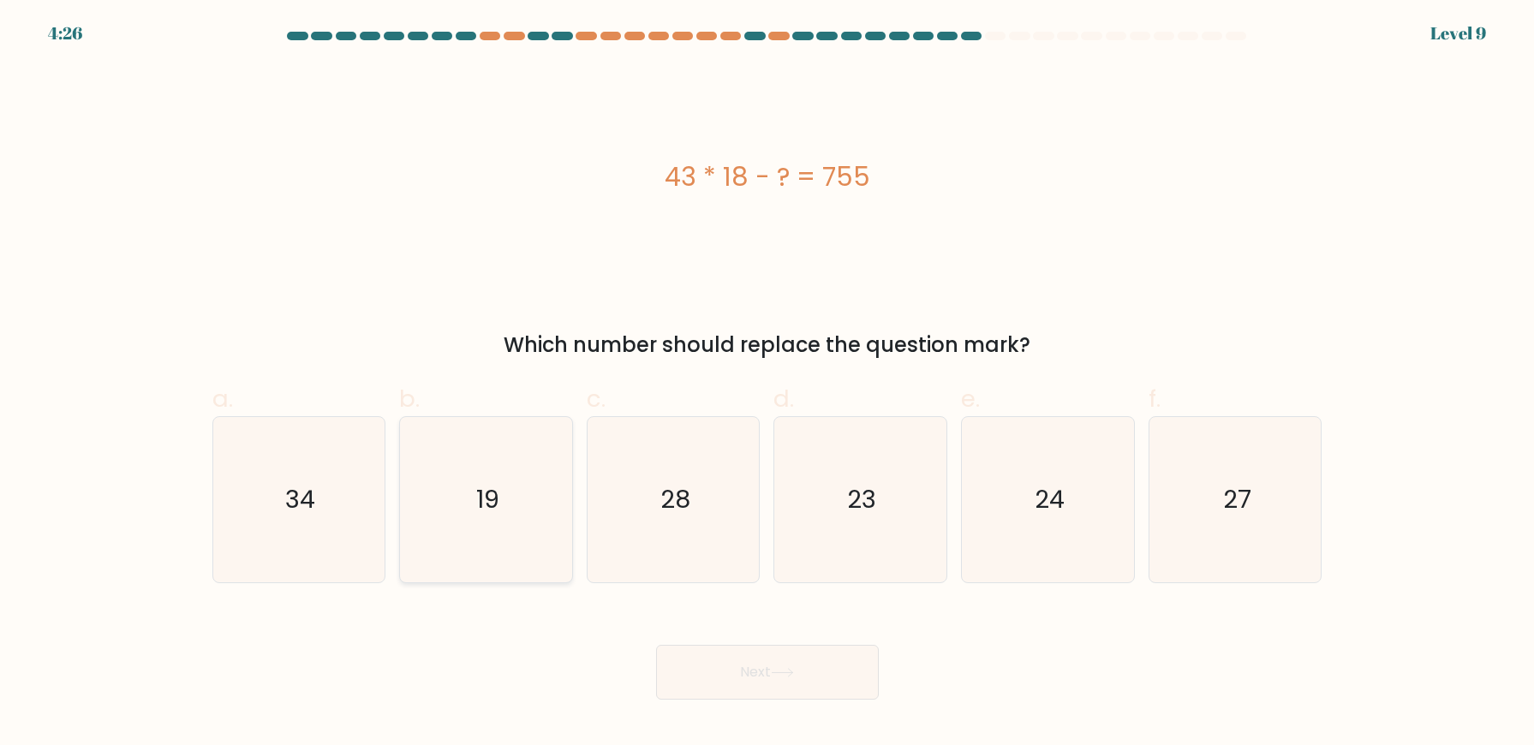
click at [555, 493] on icon "19" at bounding box center [485, 499] width 165 height 165
click at [767, 384] on input "b. 19" at bounding box center [767, 378] width 1 height 11
radio input "true"
click at [743, 680] on button "Next" at bounding box center [767, 672] width 223 height 55
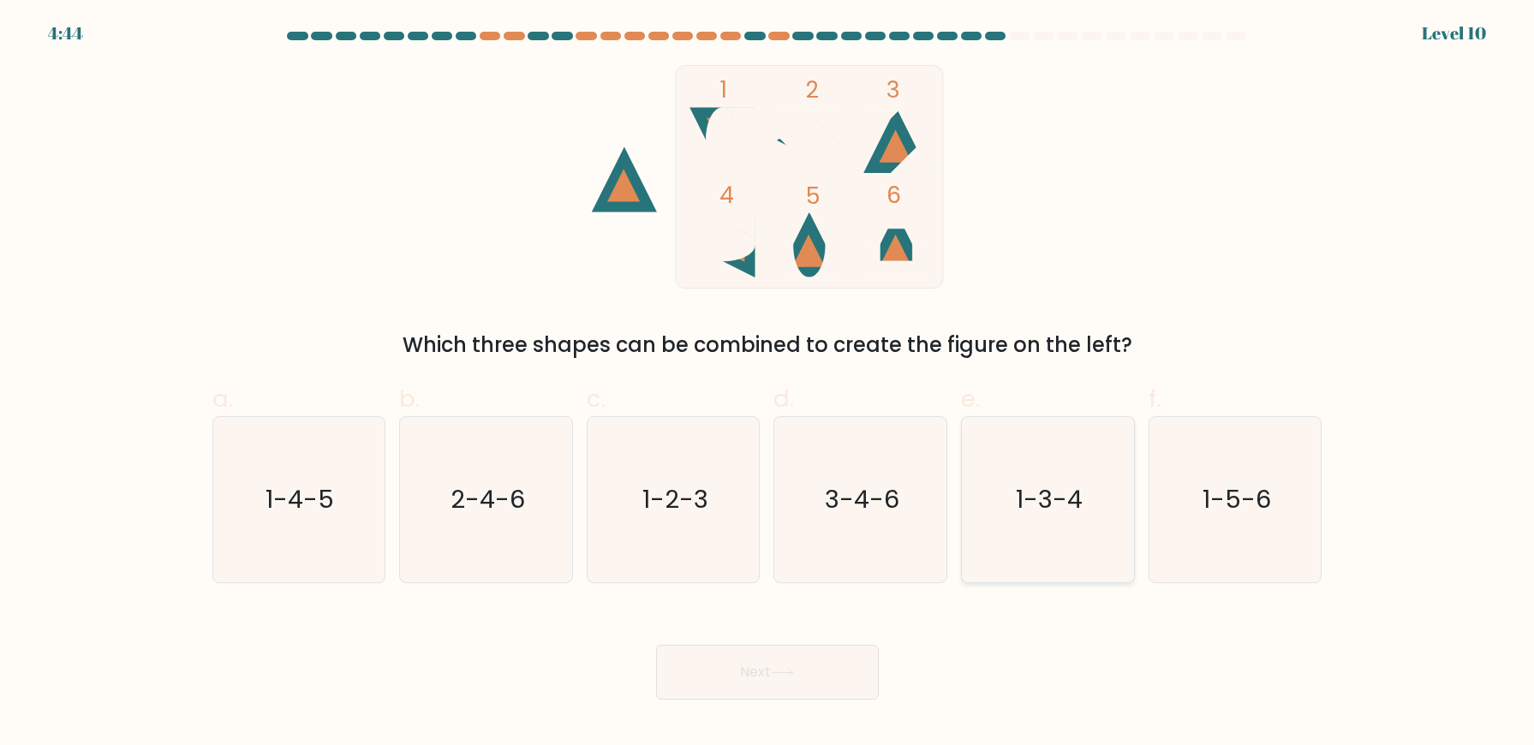
click at [1102, 524] on icon "1-3-4" at bounding box center [1047, 499] width 165 height 165
click at [768, 384] on input "e. 1-3-4" at bounding box center [767, 378] width 1 height 11
radio input "true"
click at [760, 664] on button "Next" at bounding box center [767, 672] width 223 height 55
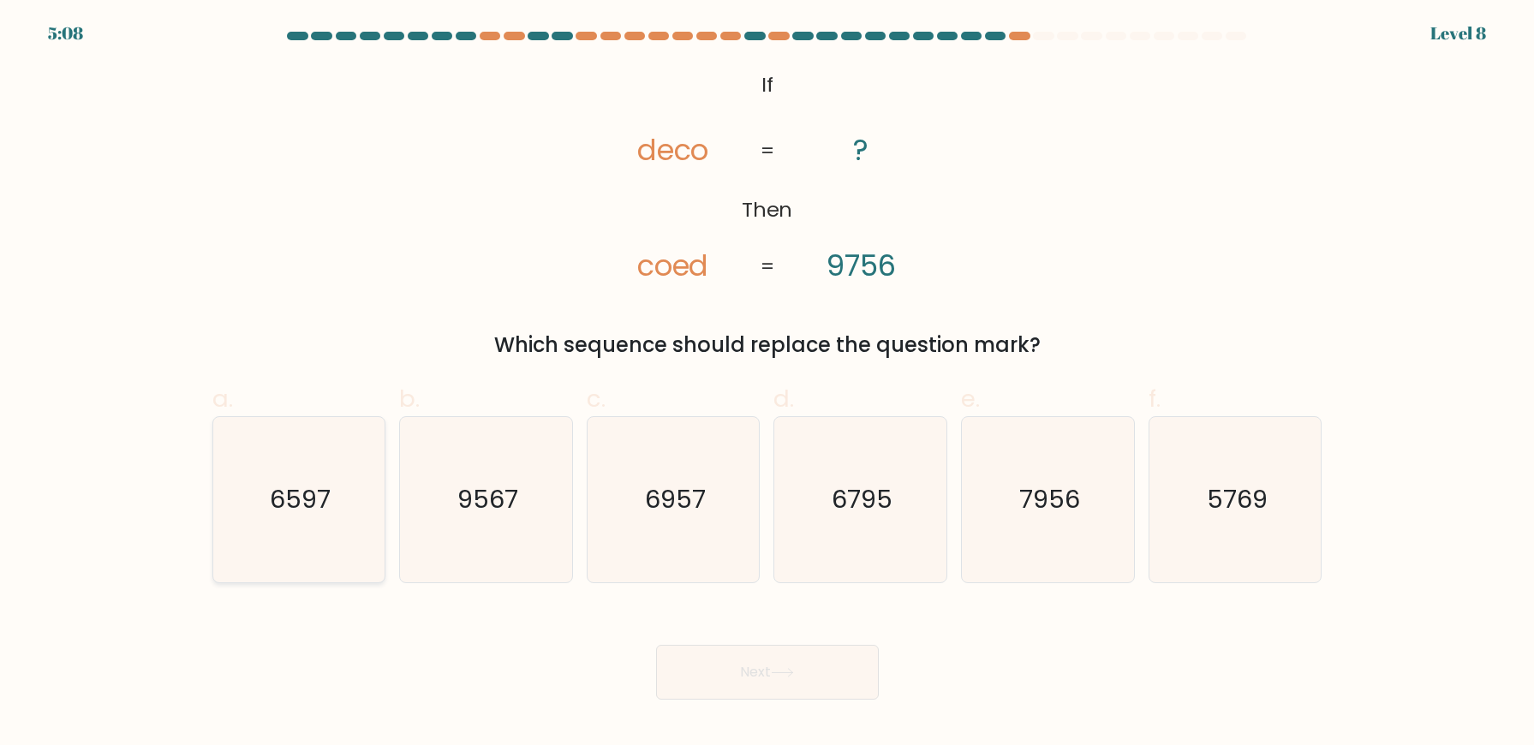
click at [372, 569] on icon "6597" at bounding box center [298, 499] width 165 height 165
click at [767, 384] on input "a. 6597" at bounding box center [767, 378] width 1 height 11
radio input "true"
click at [832, 683] on button "Next" at bounding box center [767, 672] width 223 height 55
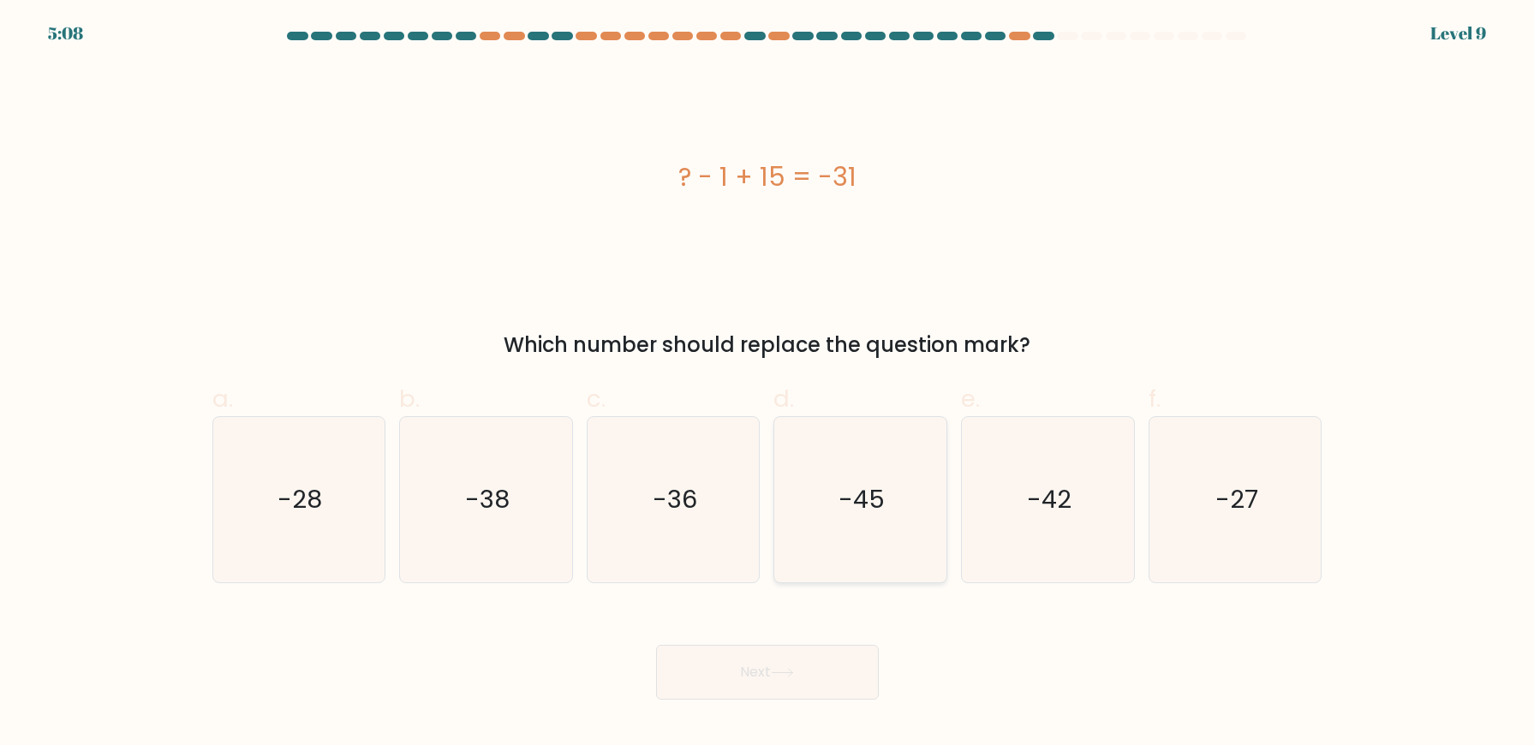
click at [828, 522] on icon "-45" at bounding box center [860, 499] width 165 height 165
click at [768, 384] on input "d. -45" at bounding box center [767, 378] width 1 height 11
radio input "true"
click at [827, 671] on button "Next" at bounding box center [767, 672] width 223 height 55
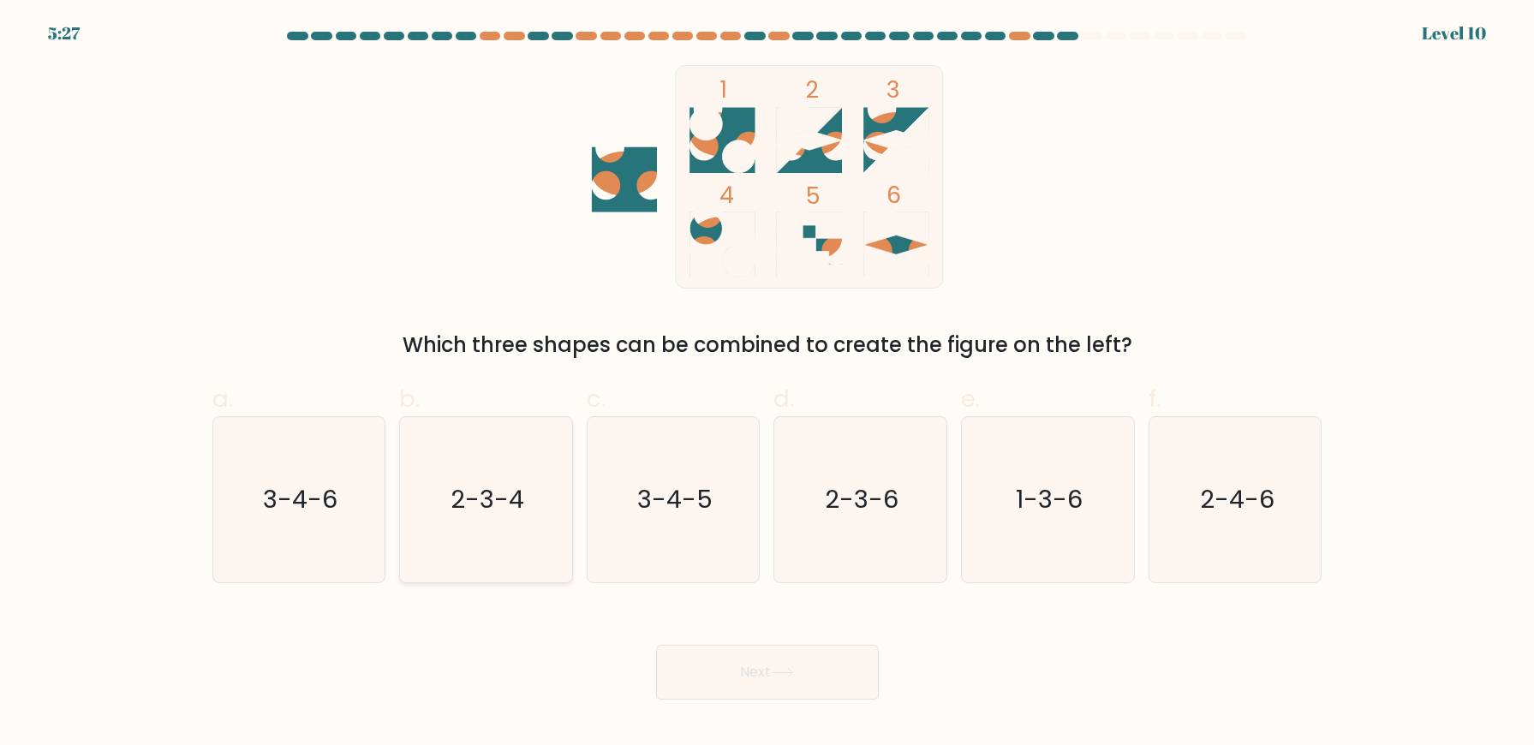
click at [477, 543] on icon "2-3-4" at bounding box center [485, 499] width 165 height 165
click at [767, 384] on input "b. 2-3-4" at bounding box center [767, 378] width 1 height 11
radio input "true"
click at [769, 665] on button "Next" at bounding box center [767, 672] width 223 height 55
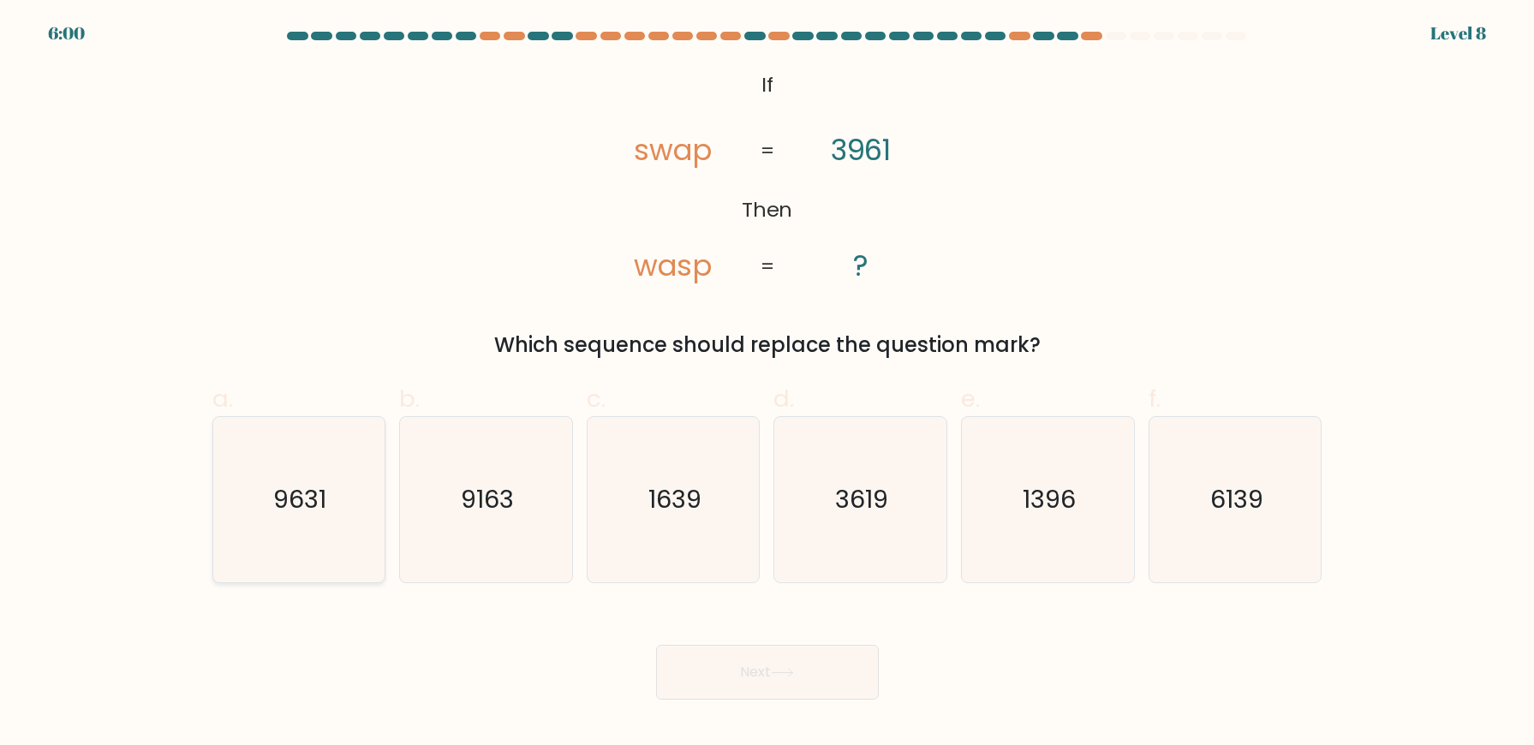
click at [307, 463] on icon "9631" at bounding box center [298, 499] width 165 height 165
click at [767, 384] on input "a. 9631" at bounding box center [767, 378] width 1 height 11
radio input "true"
click at [695, 656] on button "Next" at bounding box center [767, 672] width 223 height 55
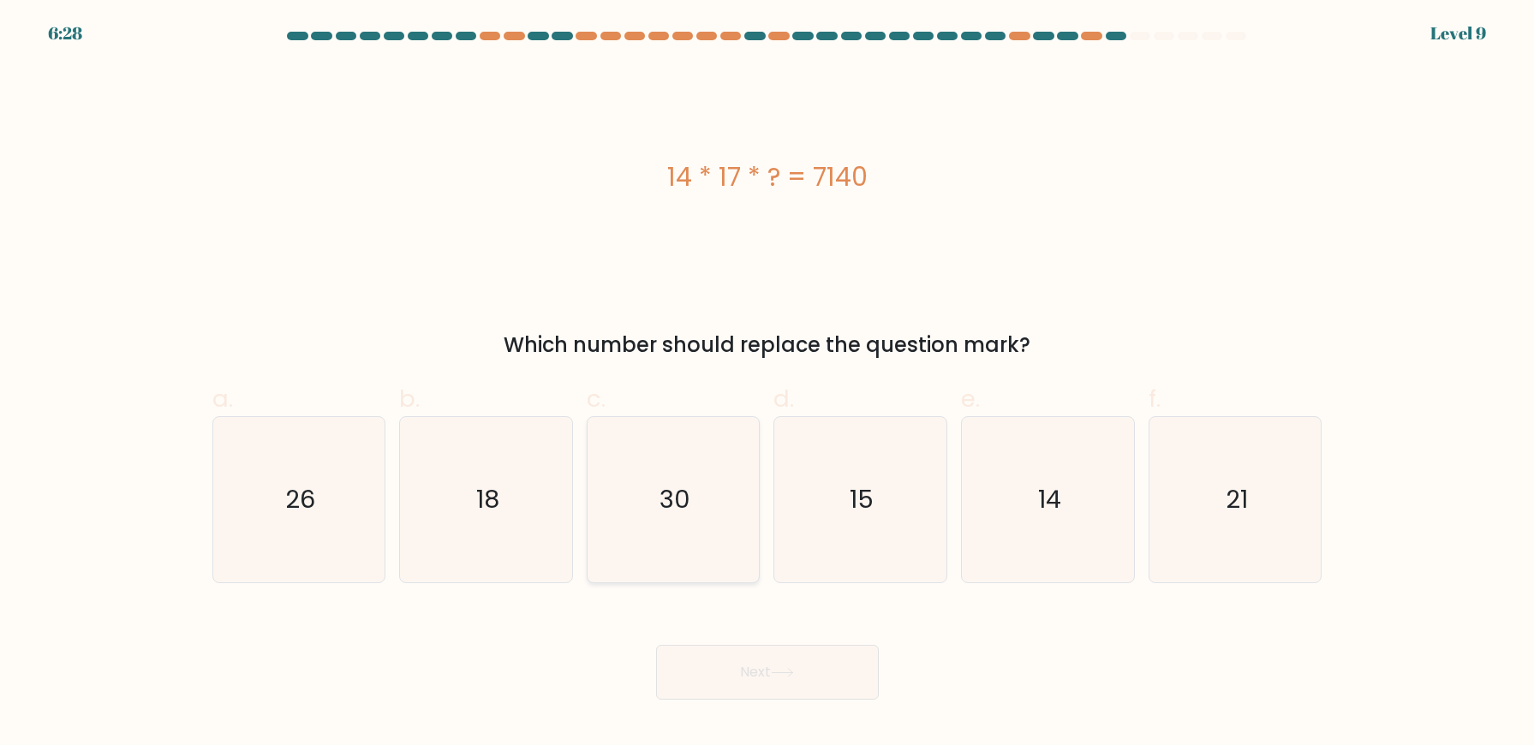
click at [697, 518] on icon "30" at bounding box center [673, 499] width 165 height 165
click at [767, 384] on input "c. 30" at bounding box center [767, 378] width 1 height 11
radio input "true"
click at [732, 656] on button "Next" at bounding box center [767, 672] width 223 height 55
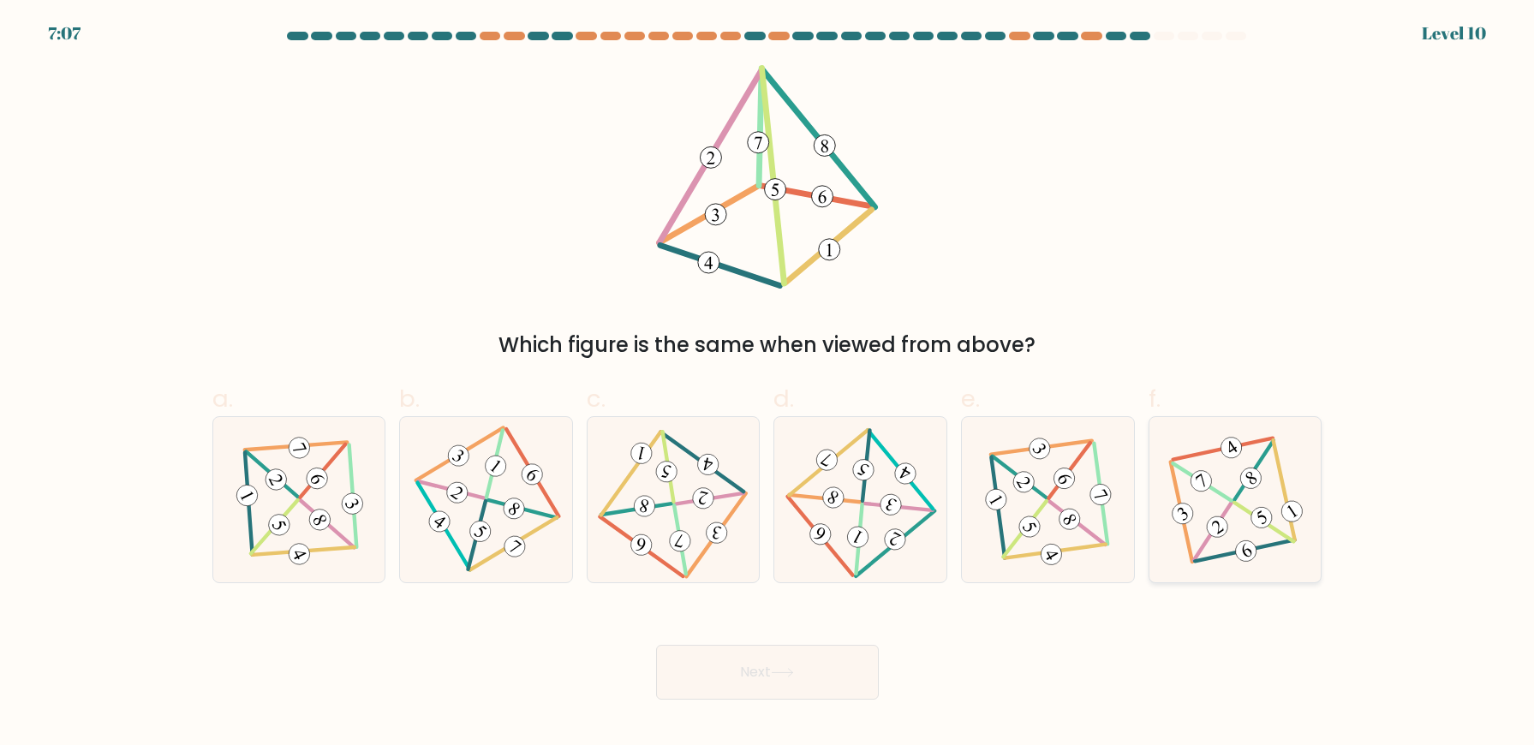
click at [1268, 508] on icon at bounding box center [1234, 500] width 135 height 132
click at [768, 384] on input "f." at bounding box center [767, 378] width 1 height 11
radio input "true"
click at [713, 463] on icon at bounding box center [707, 464] width 14 height 15
click at [767, 384] on input "c." at bounding box center [767, 378] width 1 height 11
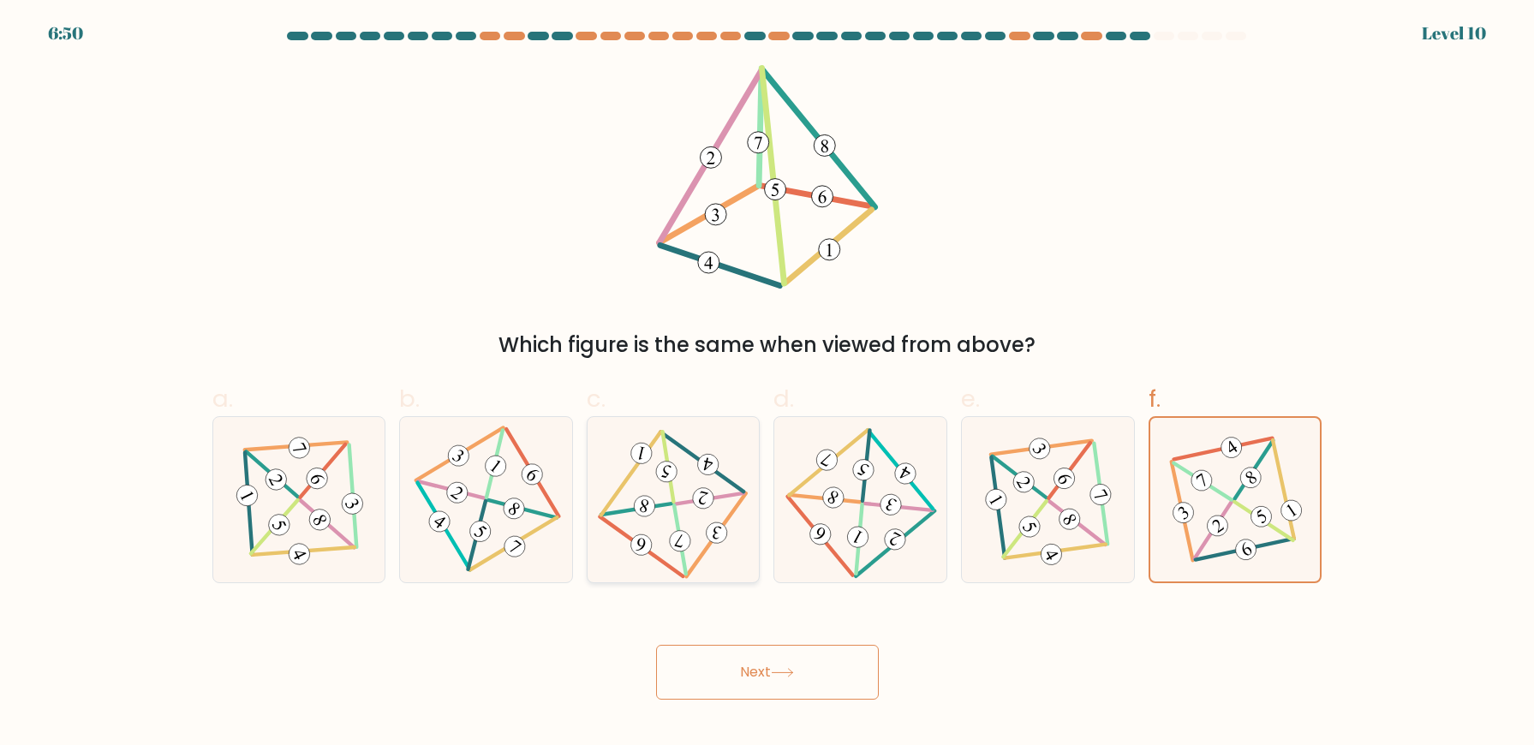
radio input "true"
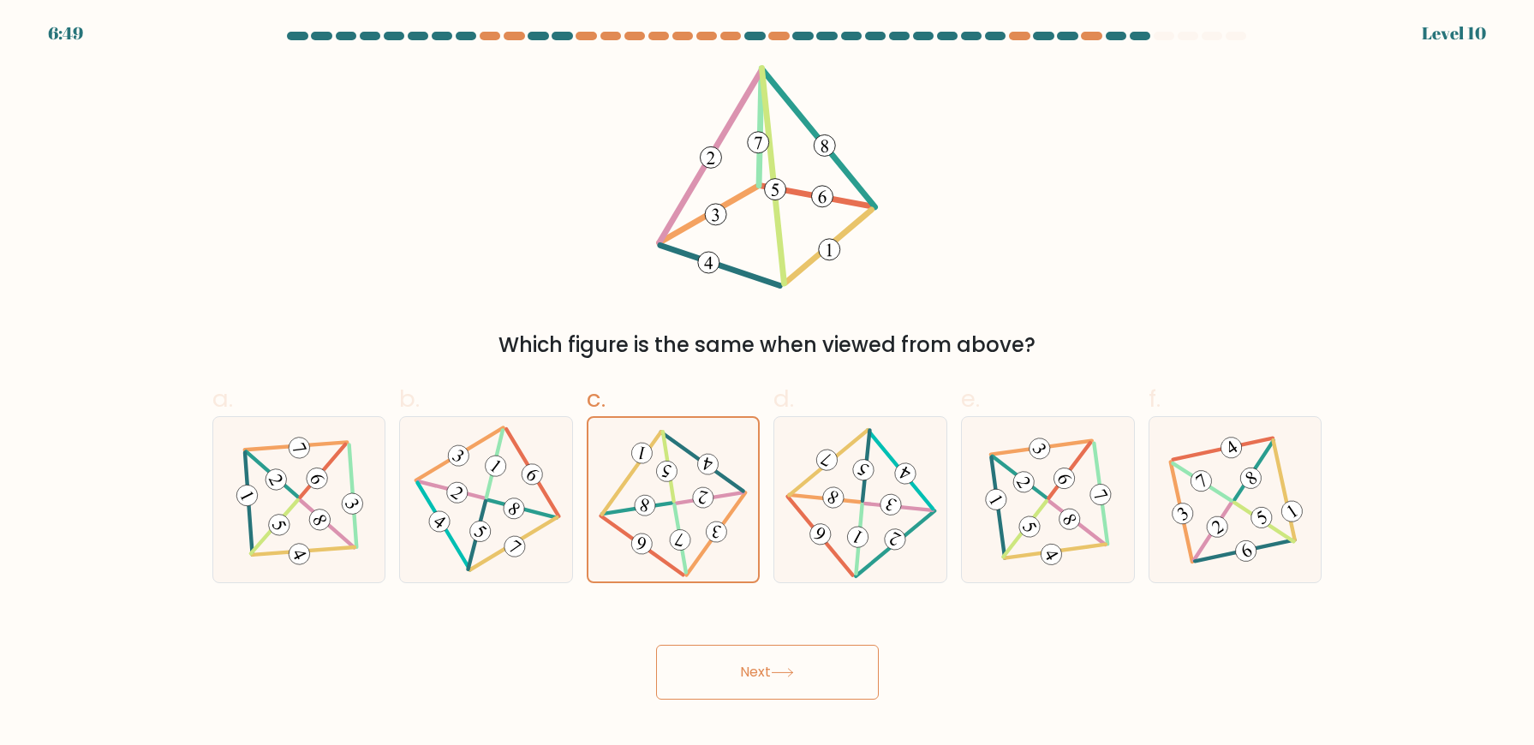
click at [763, 666] on button "Next" at bounding box center [767, 672] width 223 height 55
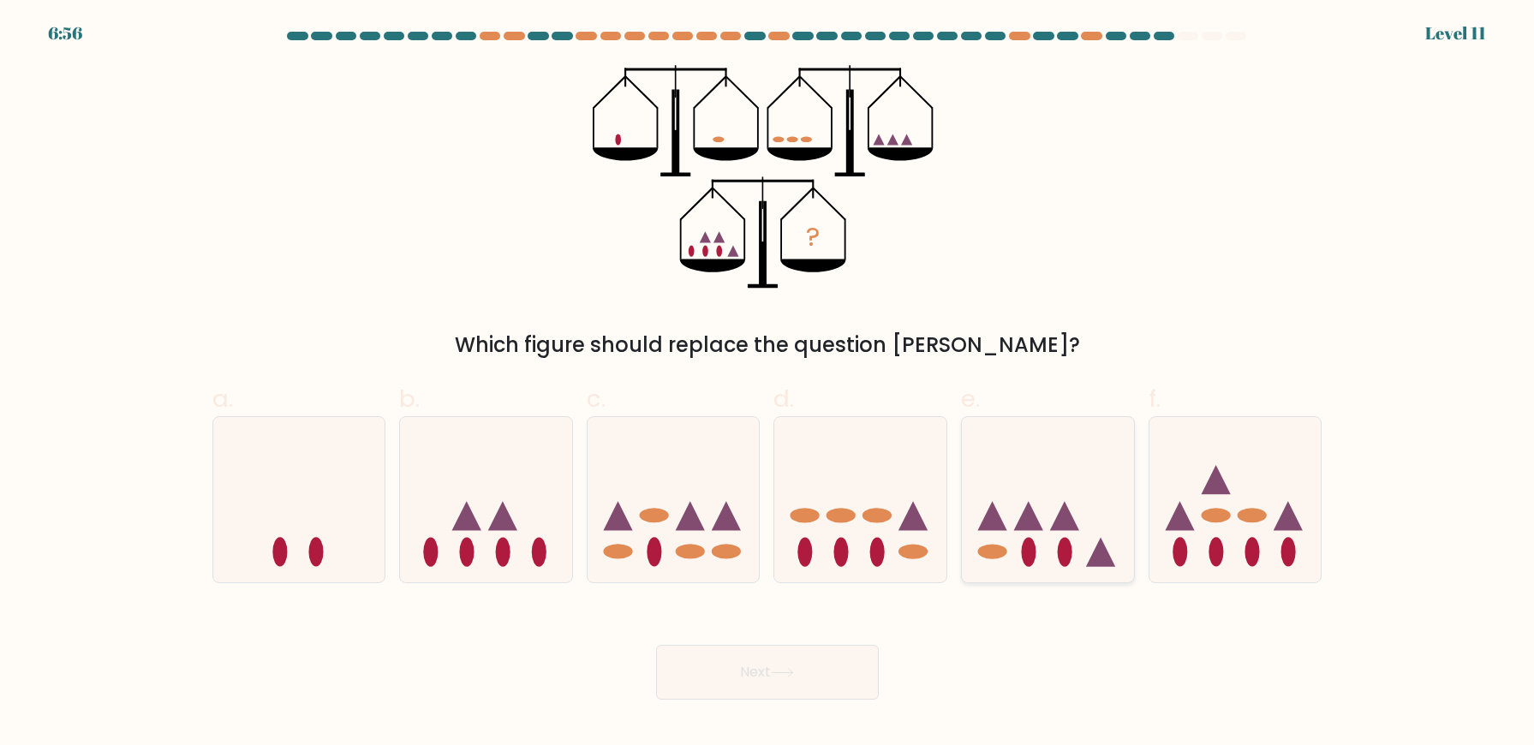
click at [1052, 559] on icon at bounding box center [1048, 500] width 172 height 142
click at [768, 384] on input "e." at bounding box center [767, 378] width 1 height 11
radio input "true"
click at [759, 689] on button "Next" at bounding box center [767, 672] width 223 height 55
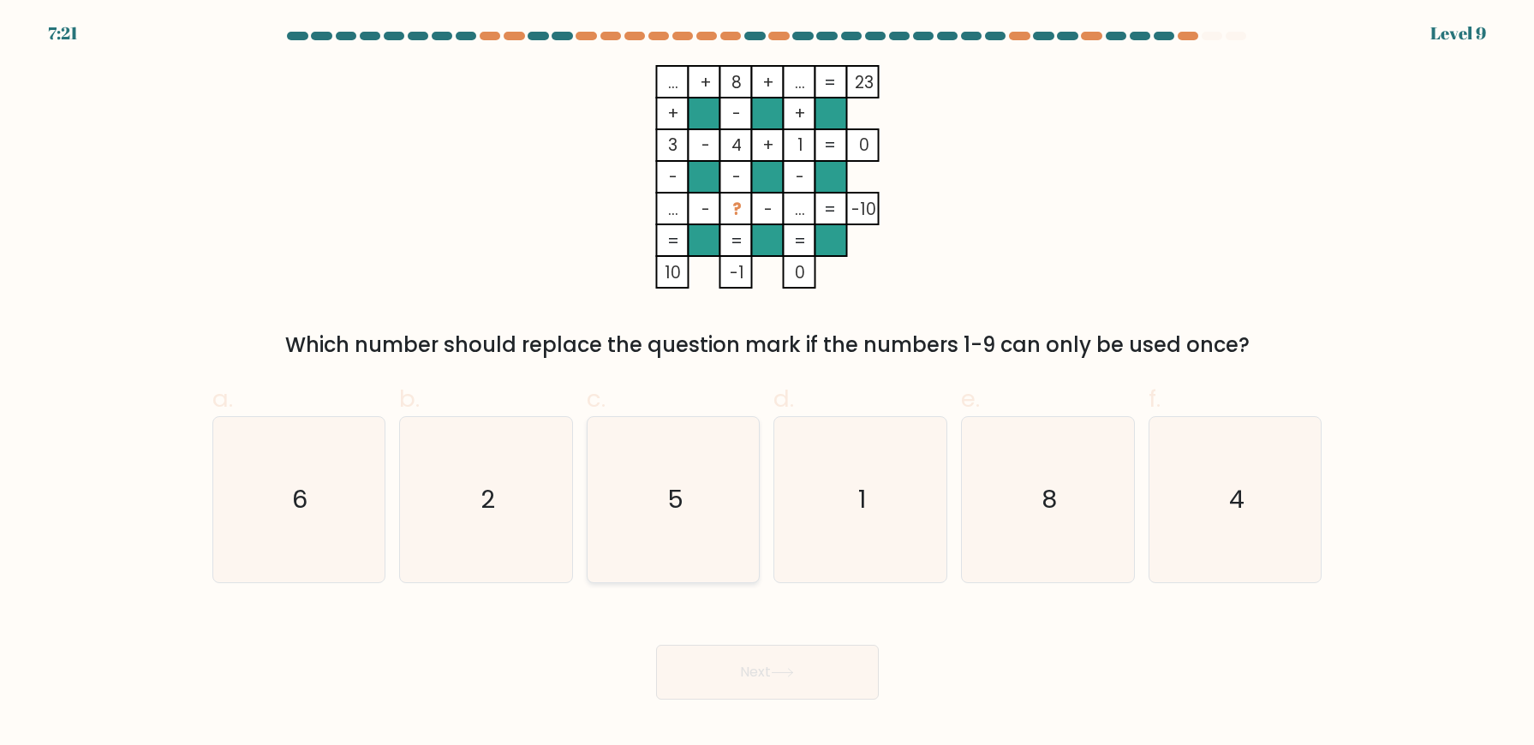
click at [699, 498] on icon "5" at bounding box center [673, 499] width 165 height 165
click at [767, 384] on input "c. 5" at bounding box center [767, 378] width 1 height 11
radio input "true"
click at [795, 653] on button "Next" at bounding box center [767, 672] width 223 height 55
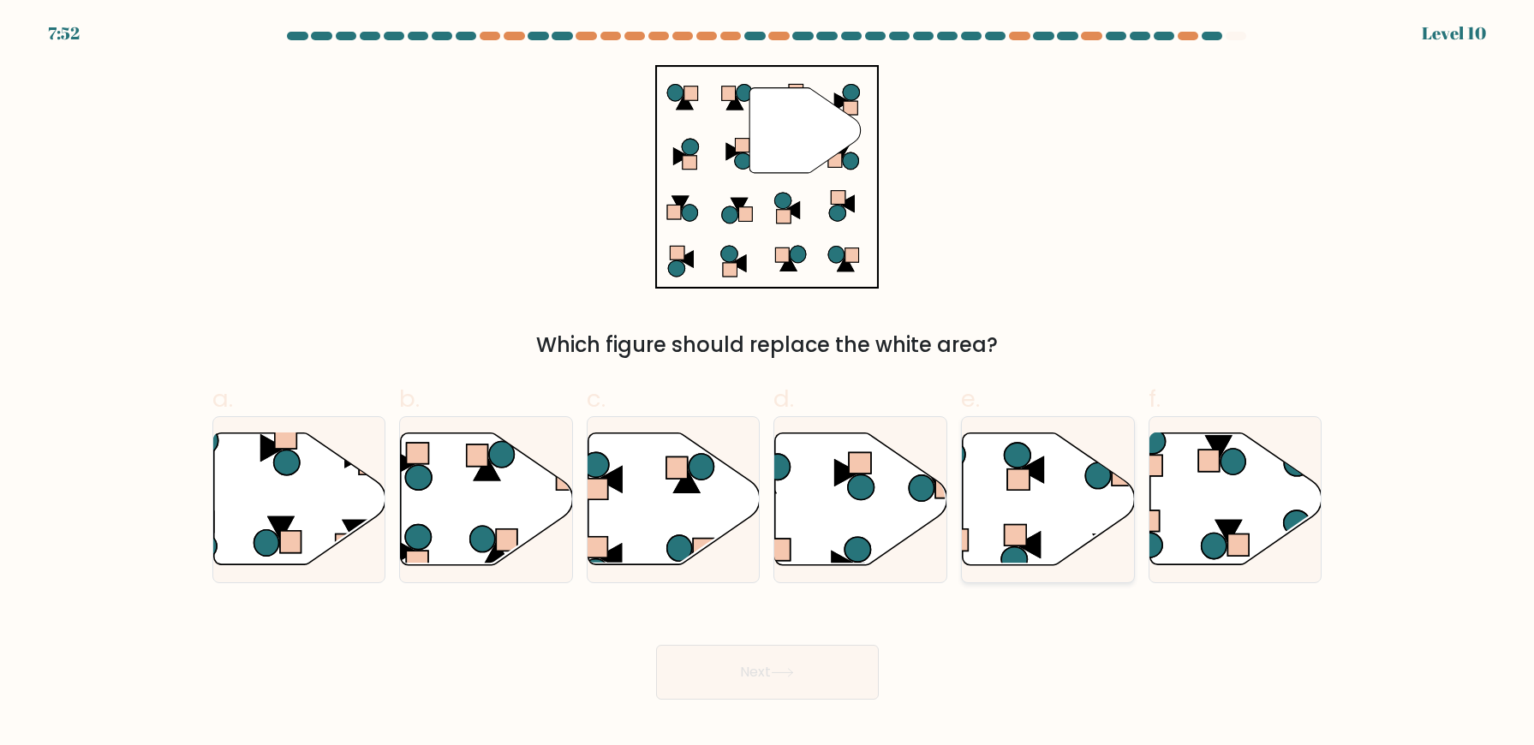
click at [1022, 508] on icon at bounding box center [1049, 499] width 172 height 132
click at [768, 384] on input "e." at bounding box center [767, 378] width 1 height 11
radio input "true"
click at [297, 499] on icon at bounding box center [299, 499] width 172 height 132
click at [767, 384] on input "a." at bounding box center [767, 378] width 1 height 11
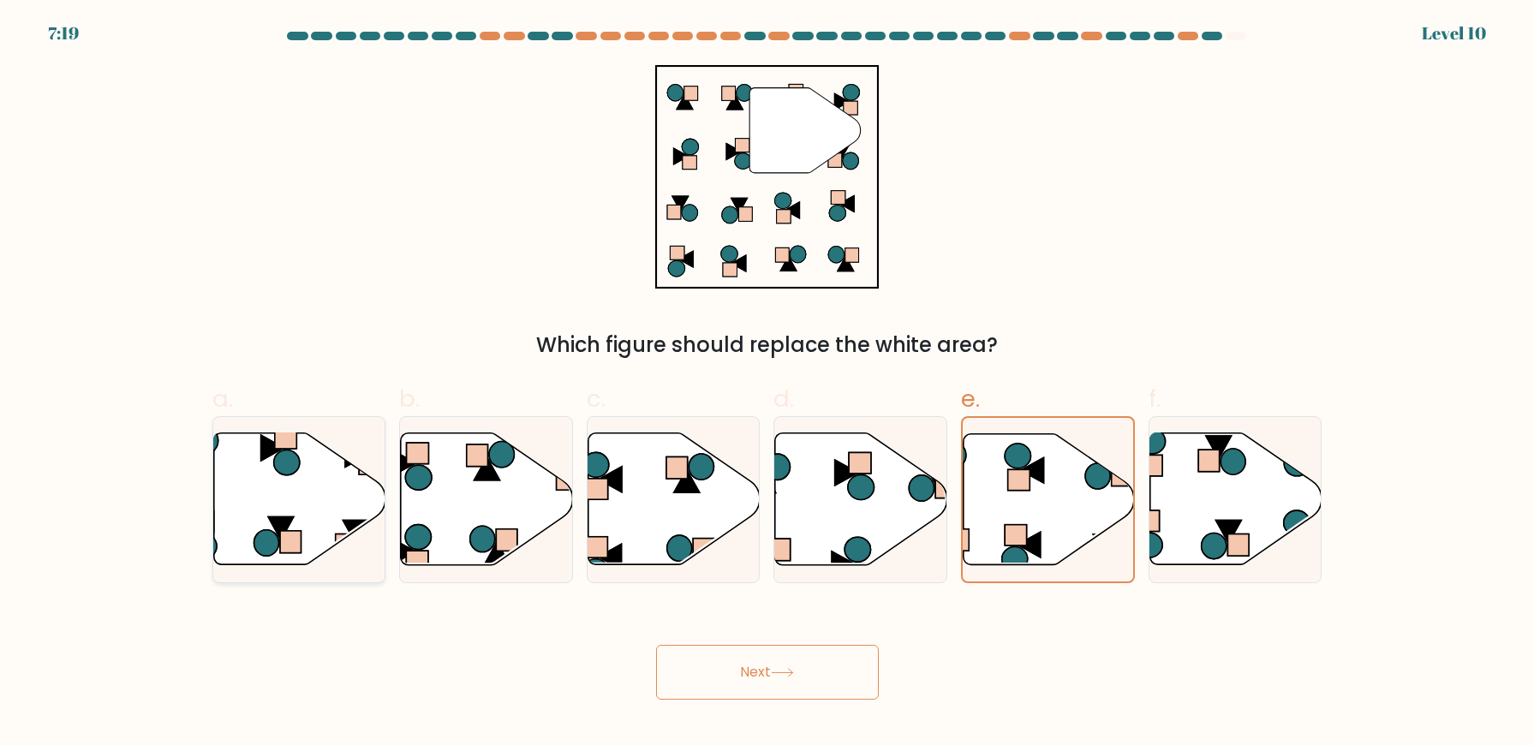
radio input "true"
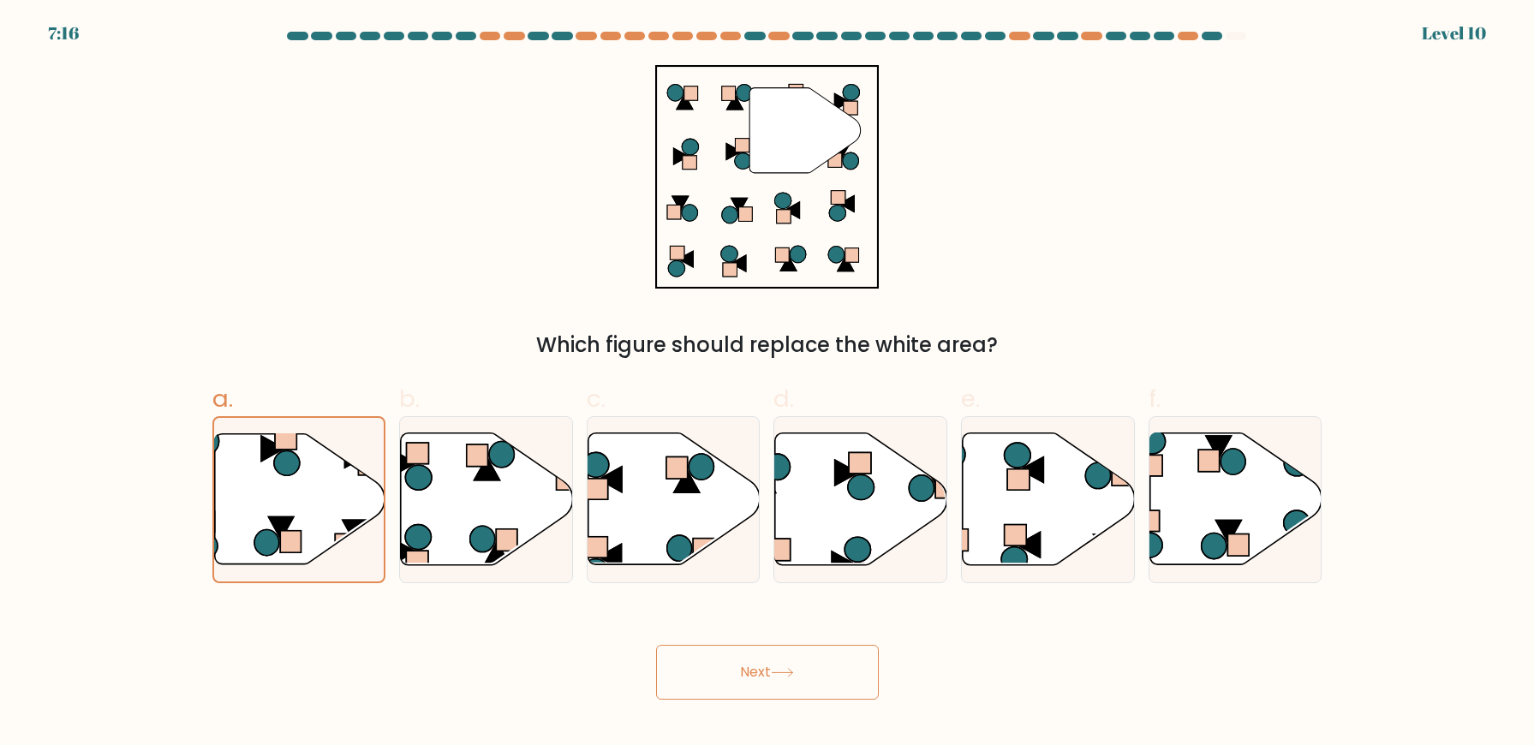
click at [813, 671] on button "Next" at bounding box center [767, 672] width 223 height 55
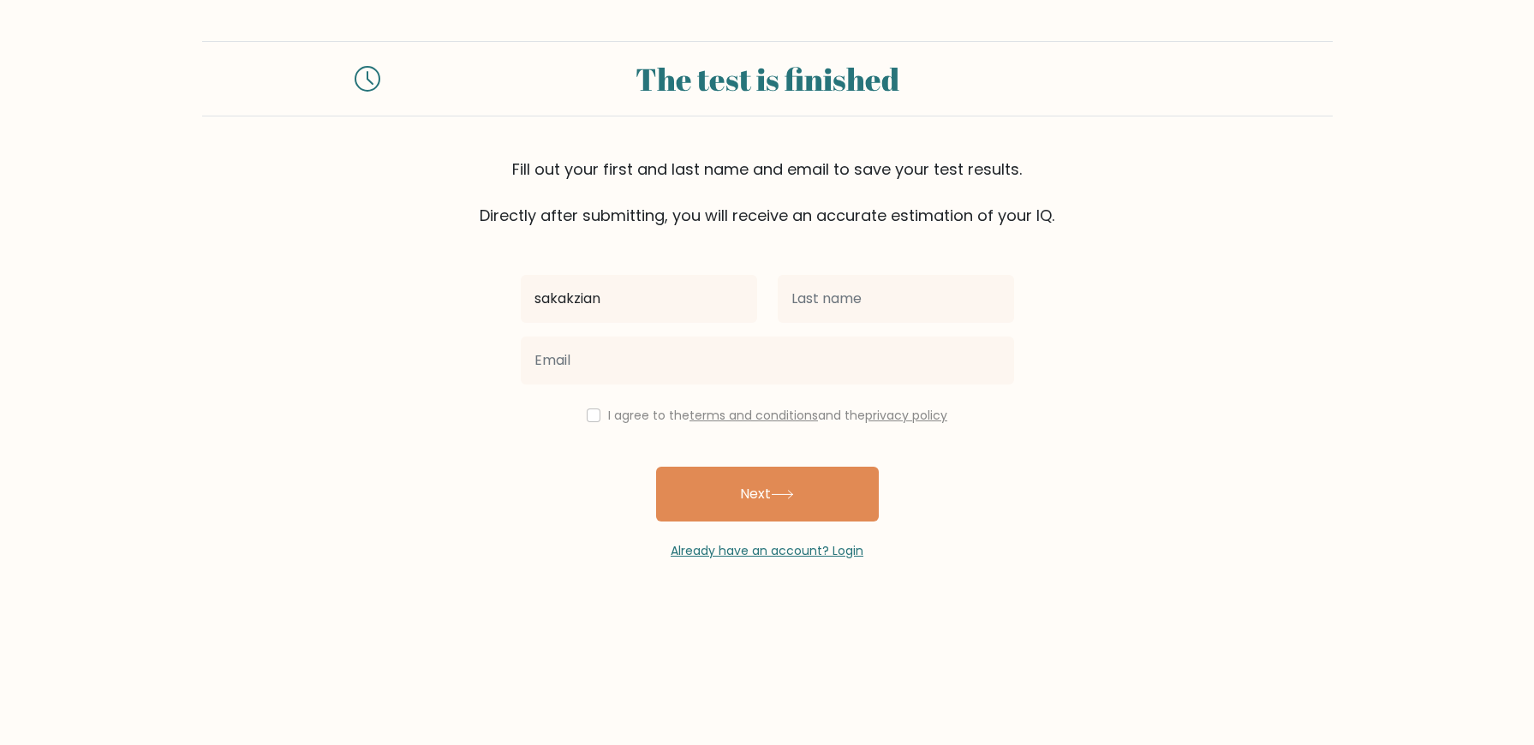
type input "sakakzian"
type input "[PERSON_NAME]"
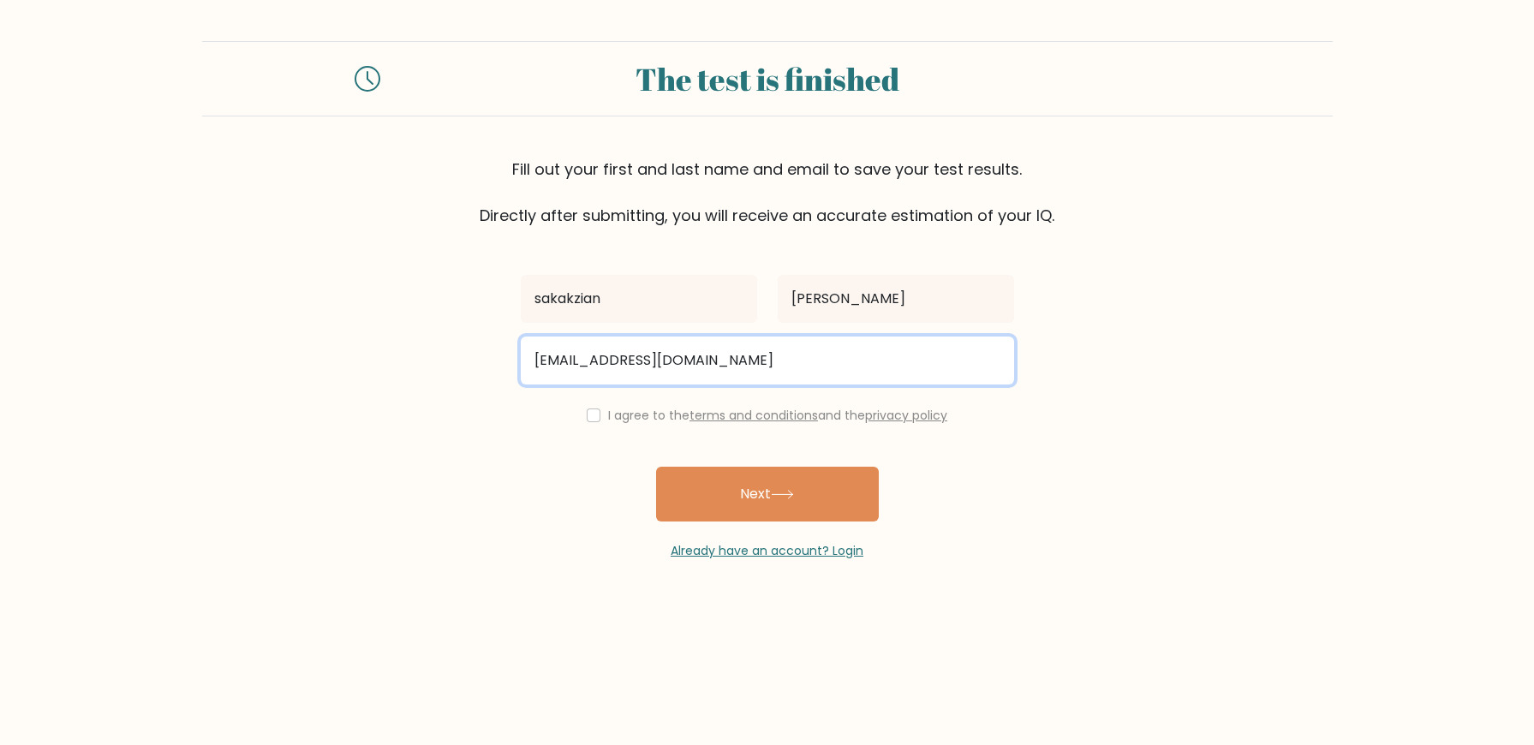
type input "[EMAIL_ADDRESS][DOMAIN_NAME]"
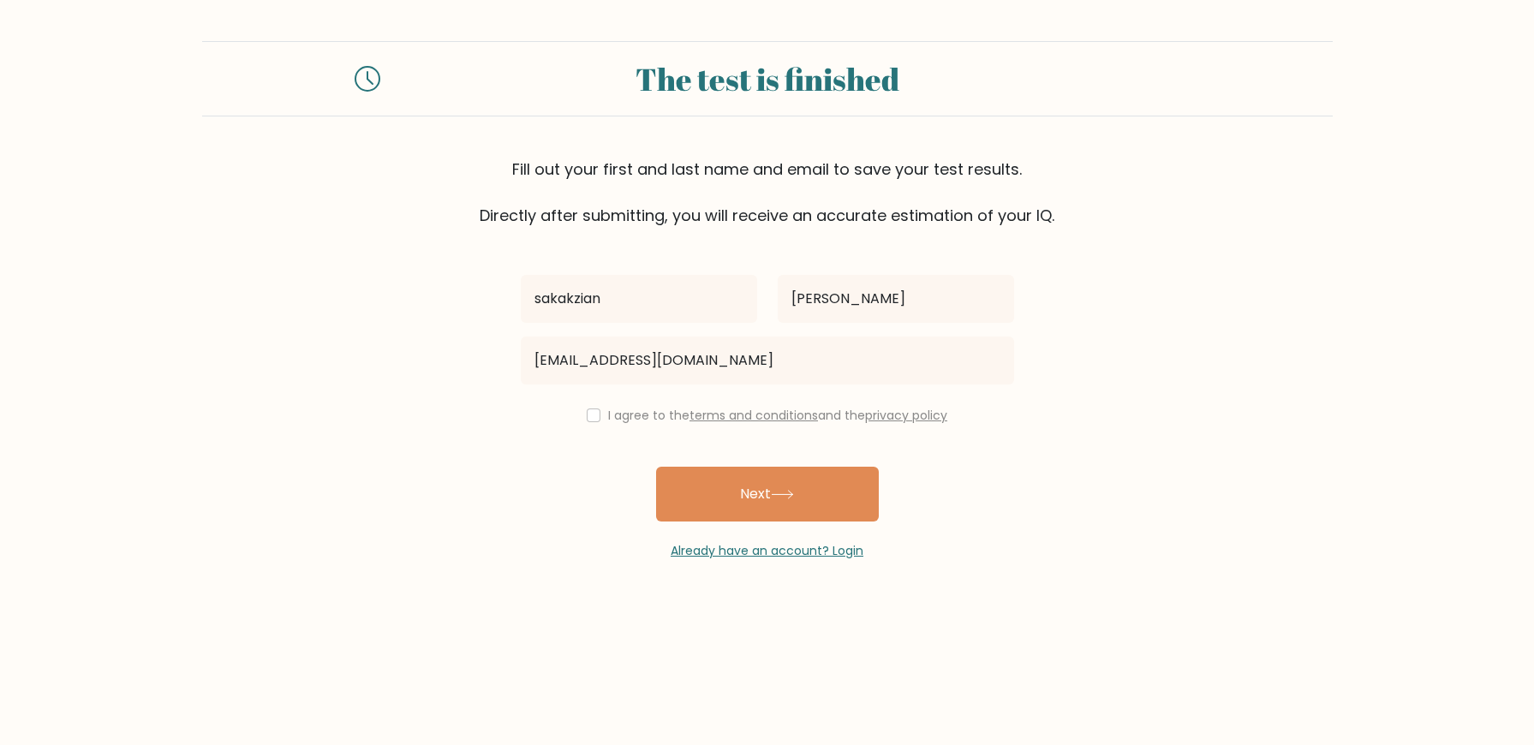
click at [597, 421] on div "I agree to the terms and conditions and the privacy policy" at bounding box center [768, 415] width 514 height 21
click at [587, 416] on input "checkbox" at bounding box center [594, 416] width 14 height 14
checkbox input "true"
click at [731, 479] on button "Next" at bounding box center [767, 494] width 223 height 55
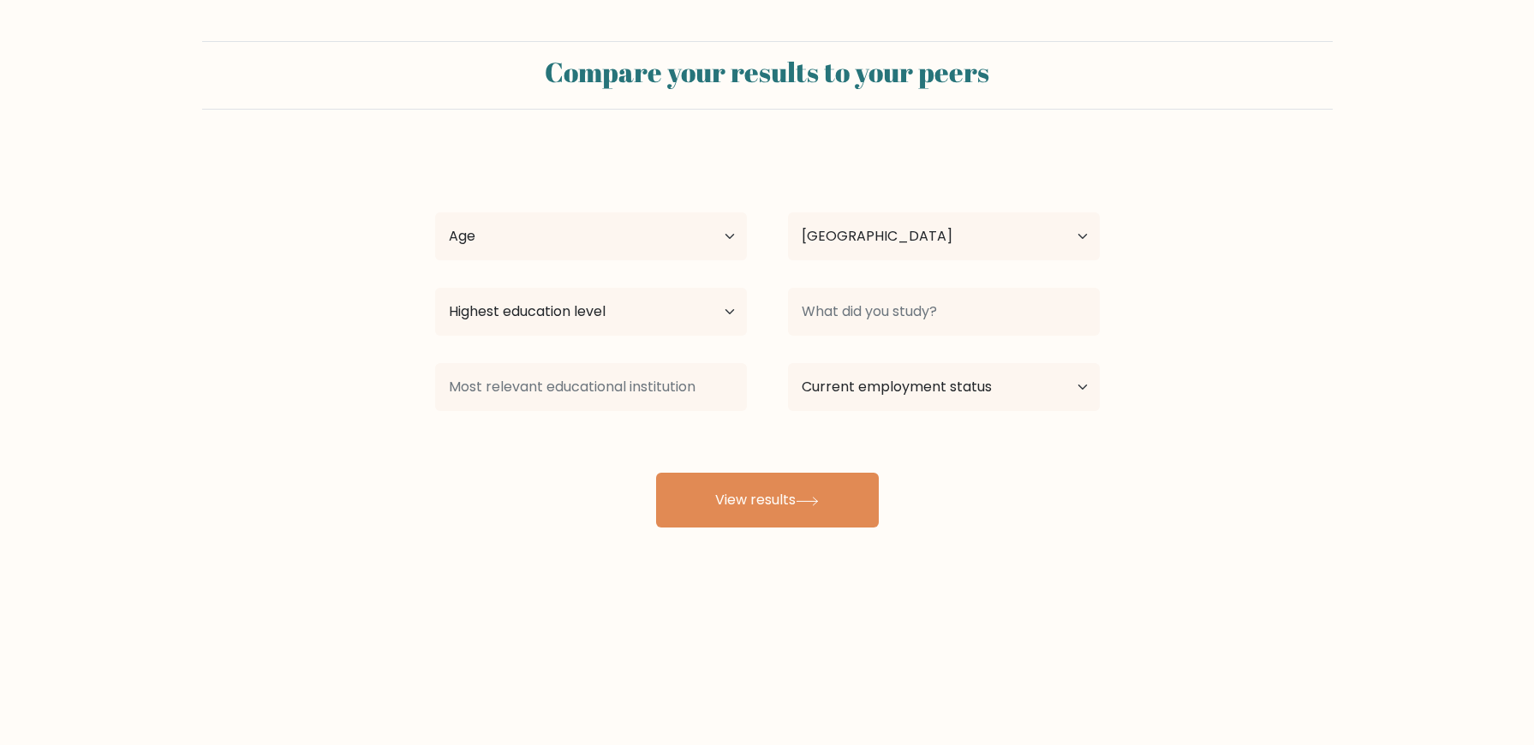
select select "US"
select select "18_24"
select select "bachelors_degree"
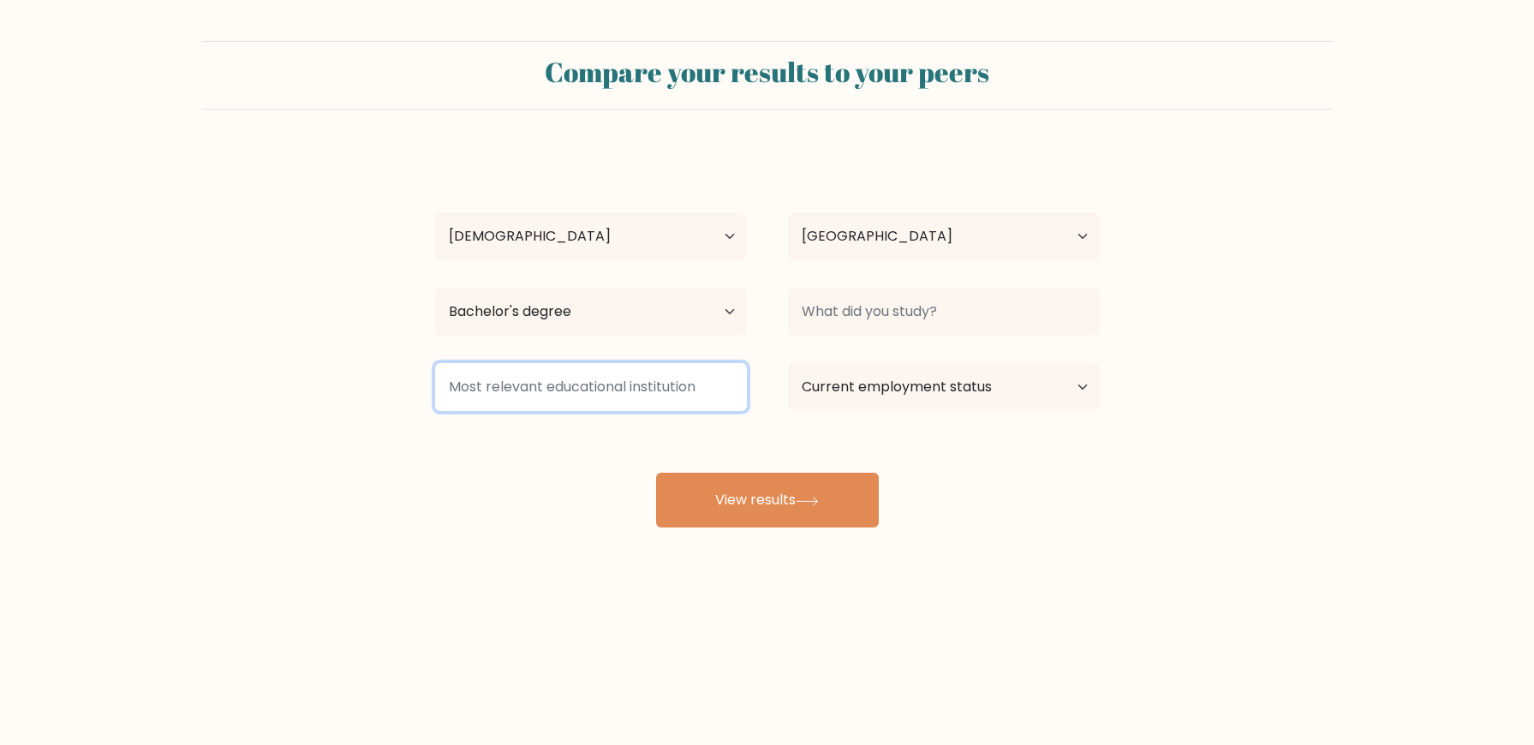
click at [572, 379] on input at bounding box center [591, 387] width 312 height 48
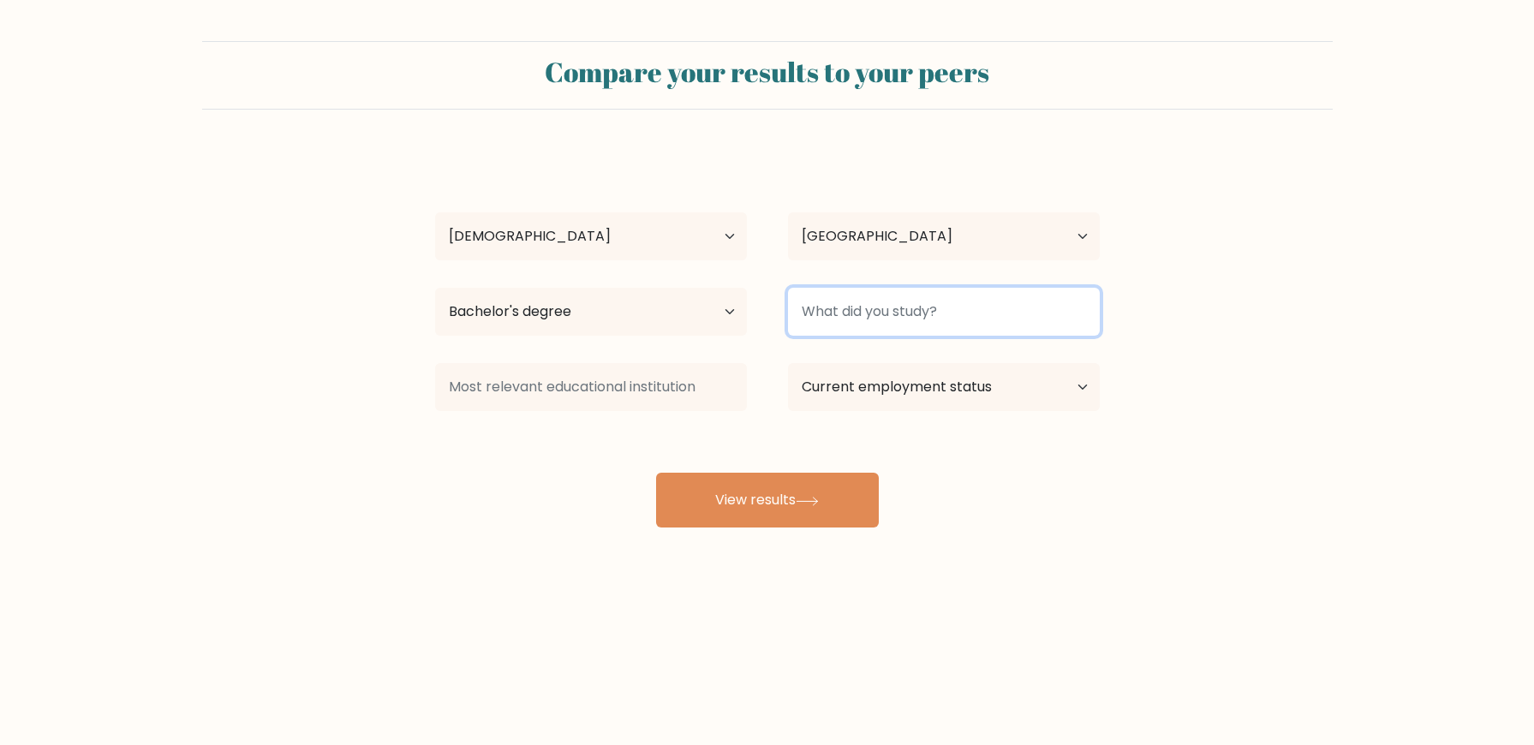
click at [960, 295] on input at bounding box center [944, 312] width 312 height 48
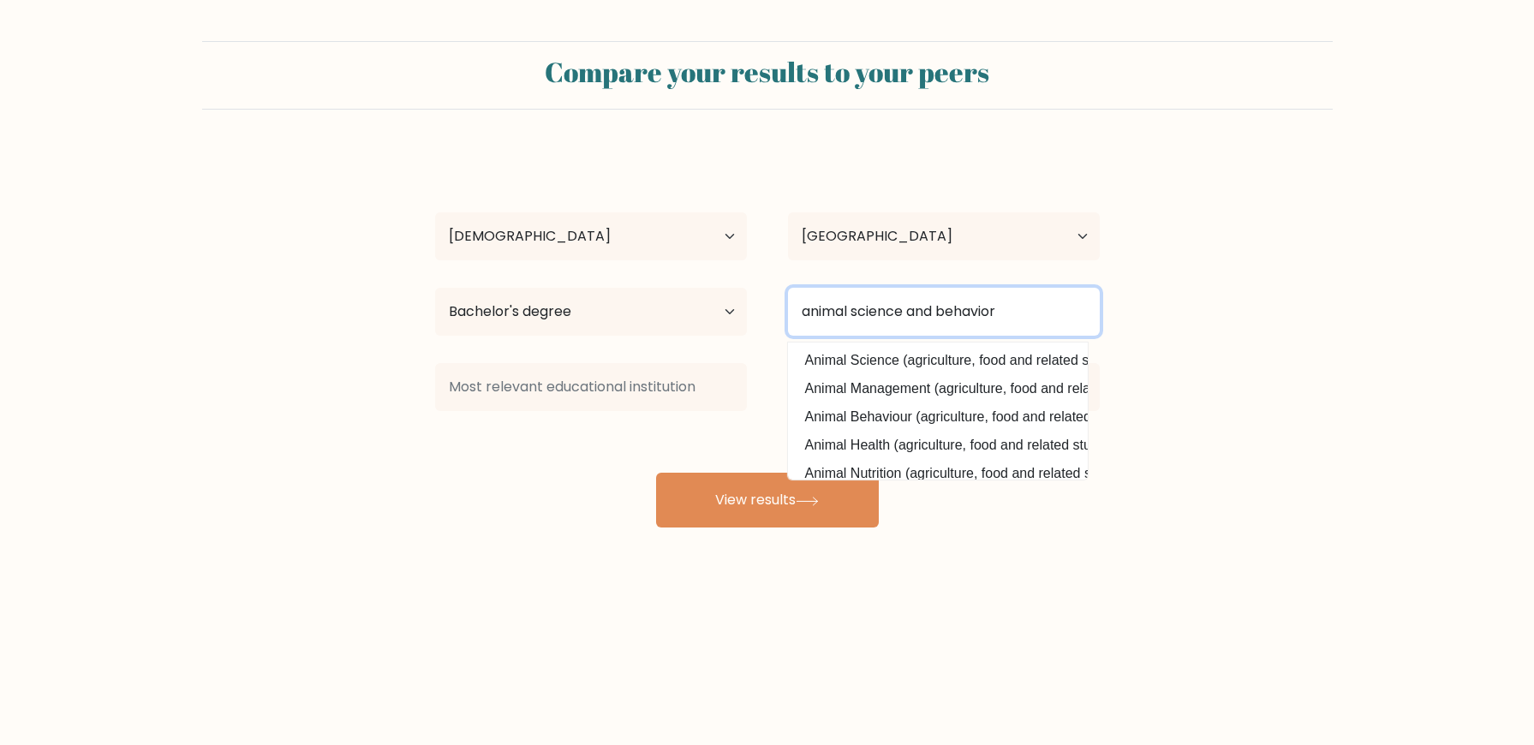
type input "animal science and behavior"
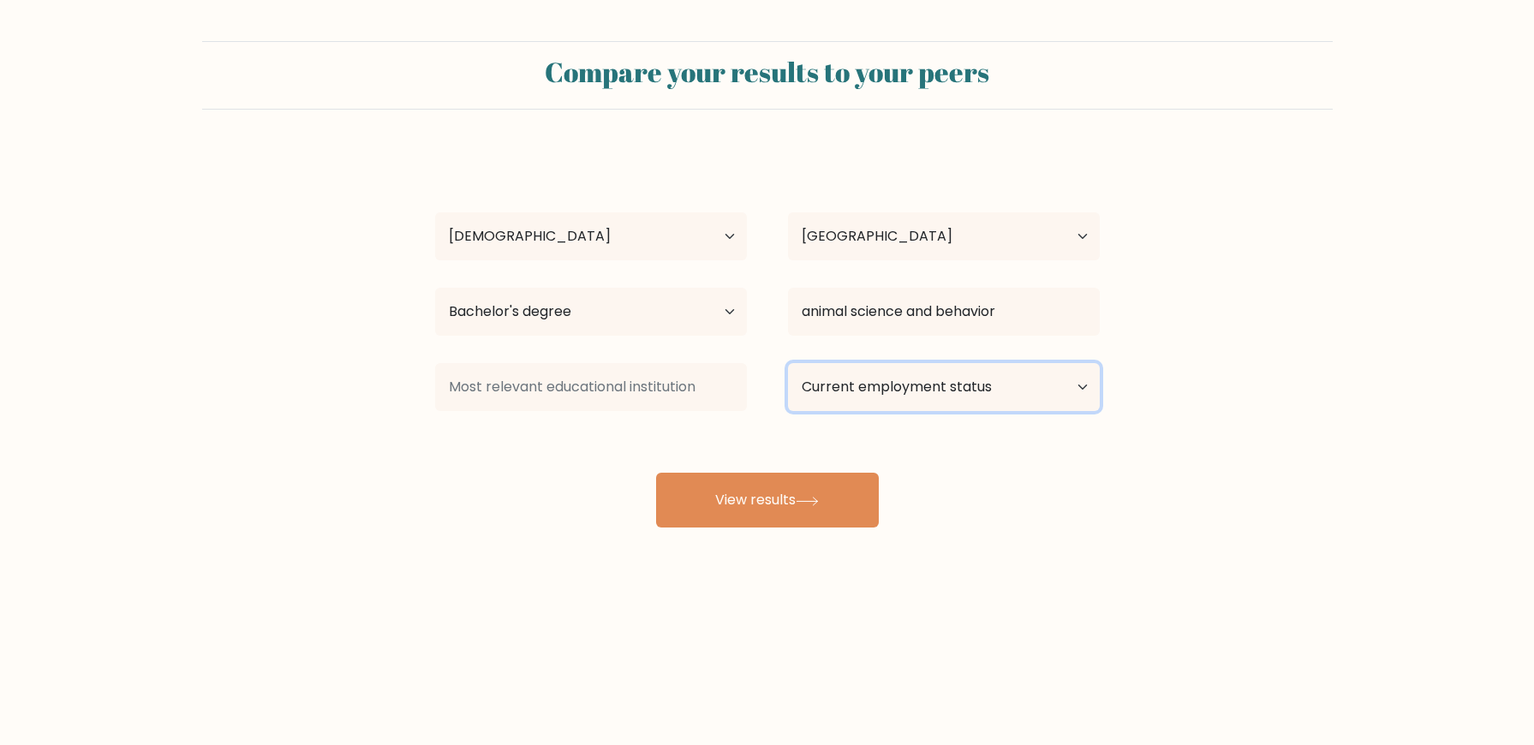
select select "employed"
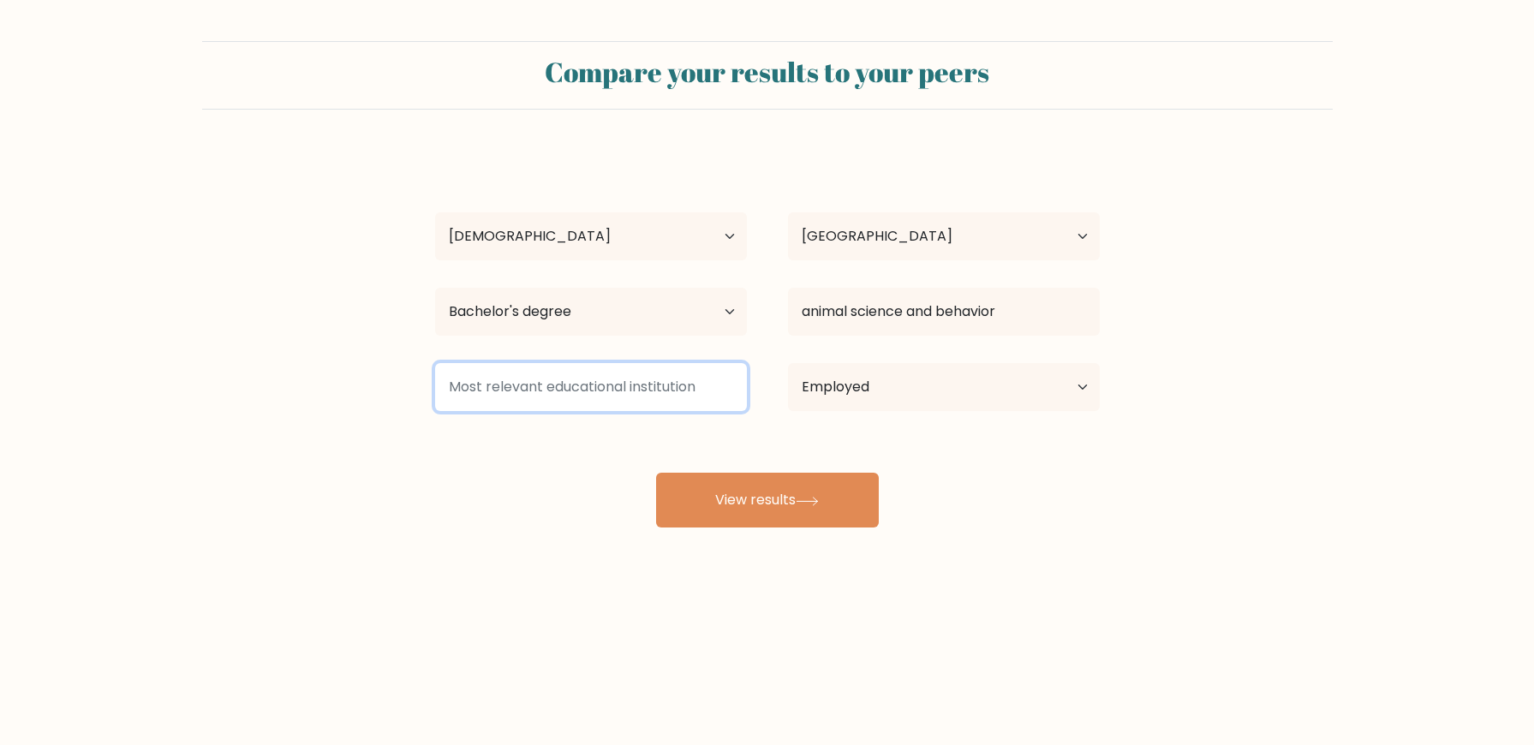
click at [618, 408] on input at bounding box center [591, 387] width 312 height 48
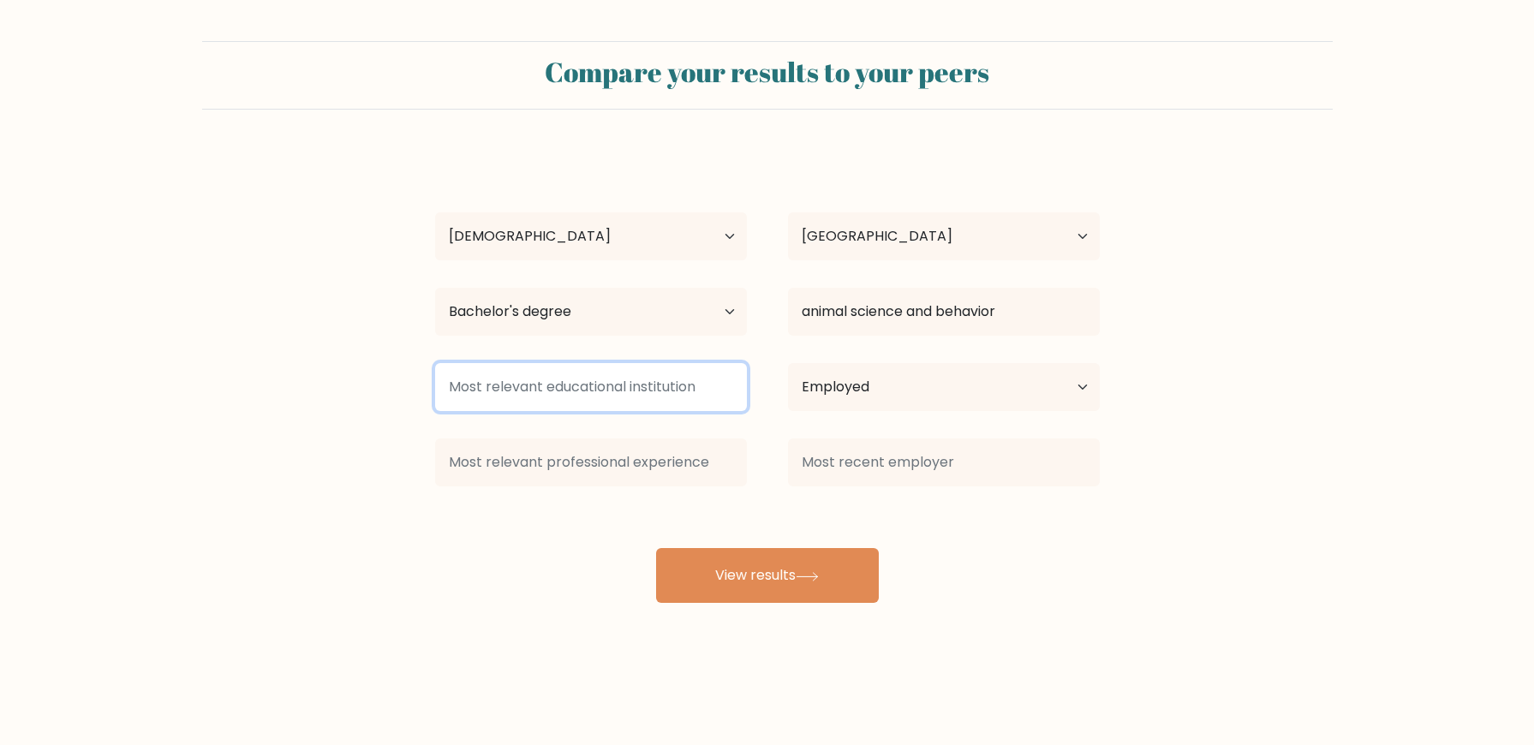
click at [686, 408] on input at bounding box center [591, 387] width 312 height 48
type input "N/A"
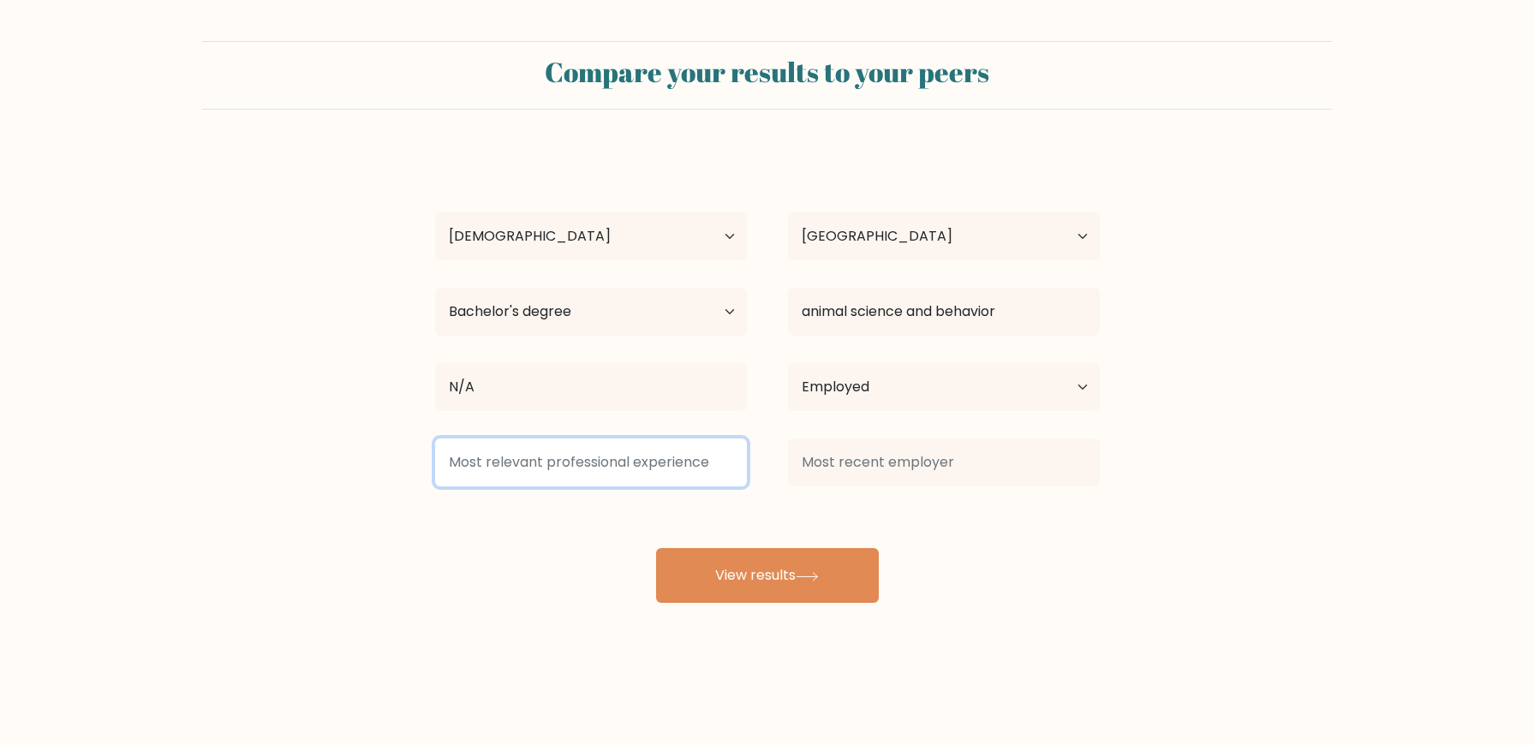
click at [627, 468] on input at bounding box center [591, 463] width 312 height 48
type input "M"
type input "N/A"
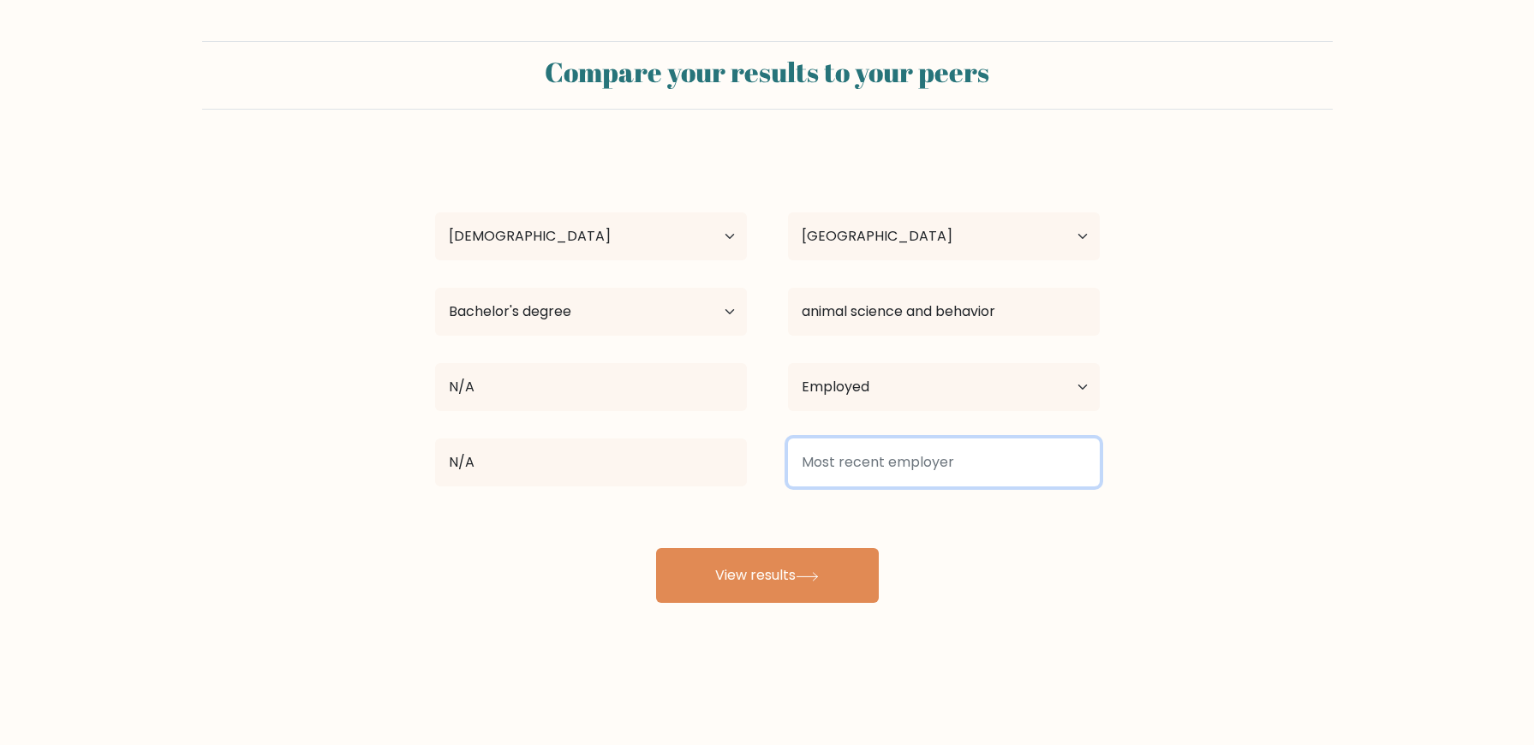
click at [835, 459] on input at bounding box center [944, 463] width 312 height 48
type input "N/A"
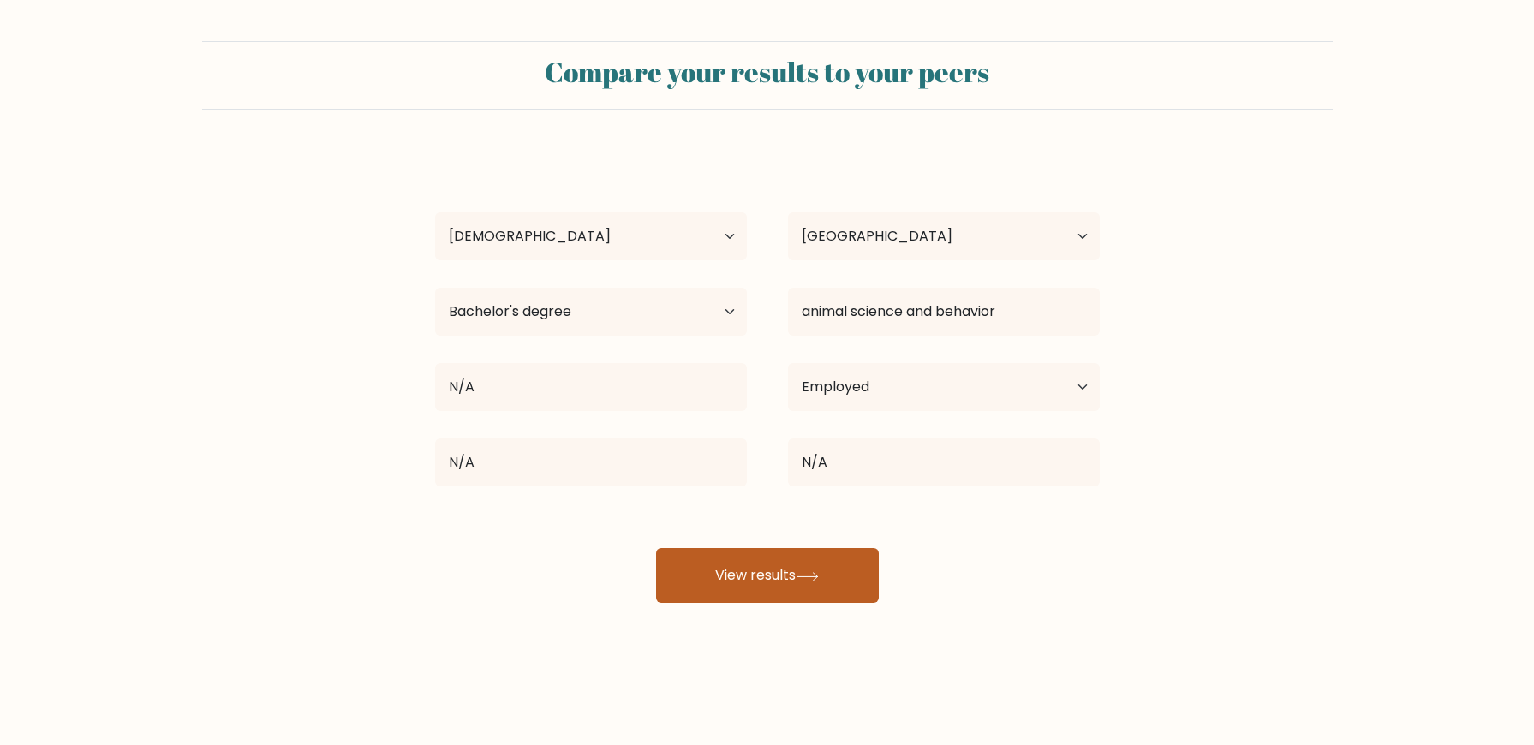
click at [831, 579] on button "View results" at bounding box center [767, 575] width 223 height 55
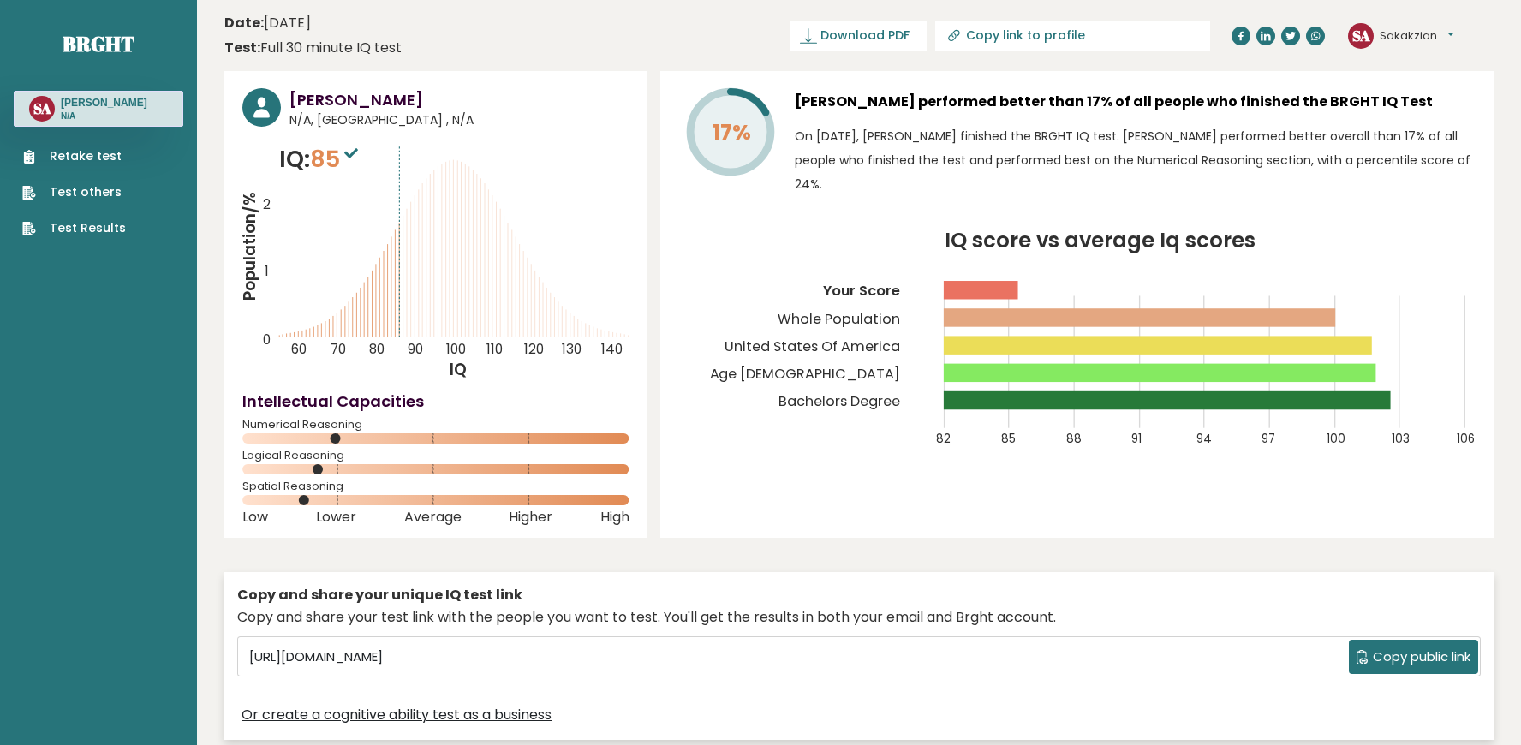
click at [1387, 401] on rect at bounding box center [1167, 400] width 447 height 18
click at [866, 37] on span "Download PDF" at bounding box center [865, 36] width 89 height 18
click at [1096, 206] on div "17% [PERSON_NAME] performed better than 17% of all people who finished the BRGH…" at bounding box center [1076, 304] width 833 height 467
